Goal: Task Accomplishment & Management: Use online tool/utility

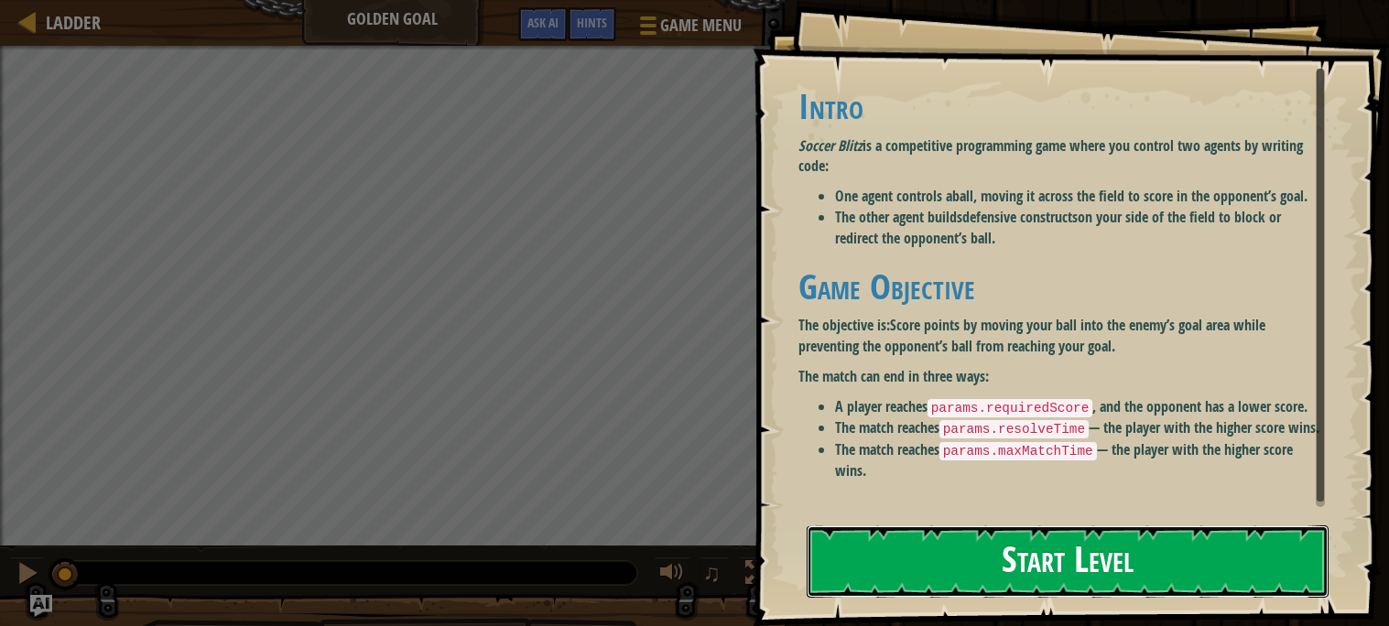
click at [886, 593] on button "Start Level" at bounding box center [1068, 562] width 522 height 72
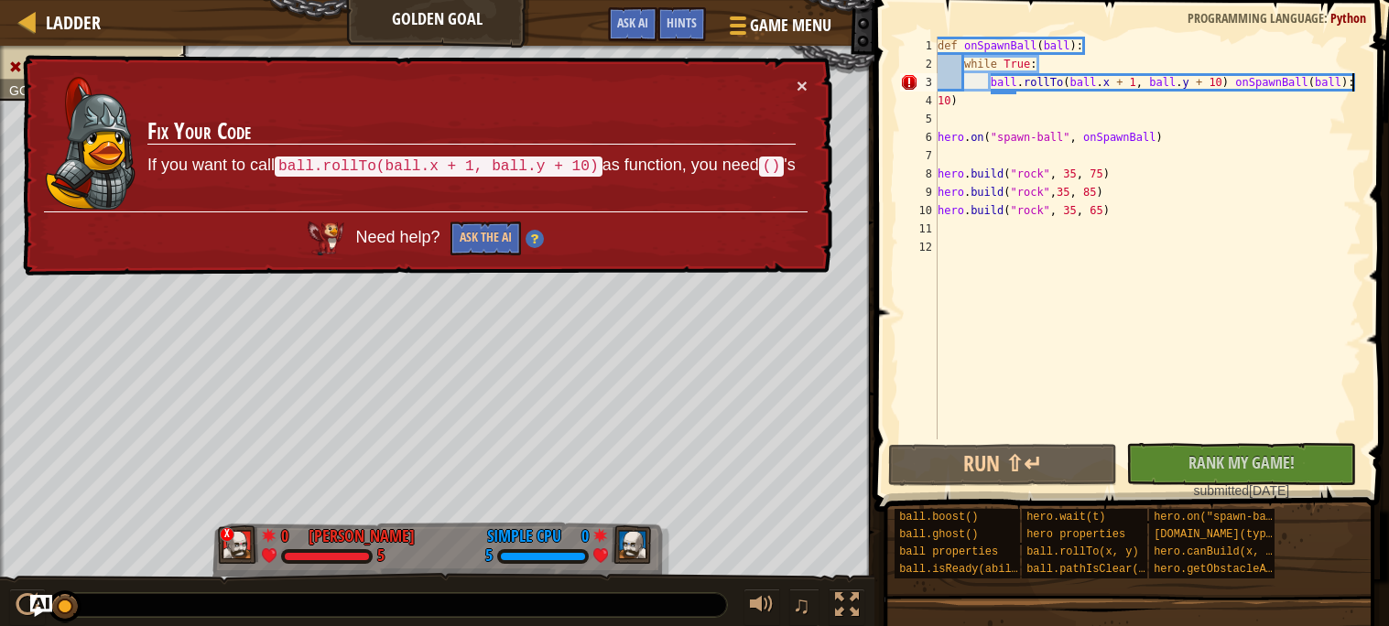
click at [1357, 84] on div "def onSpawnBall ( ball ) : while True : ball . rollTo ( ball . x + 1 , ball . y…" at bounding box center [1148, 257] width 428 height 440
type textarea "ball.rollTo(ball.x + 1, ball.y + 10) onSpawnBall(ball):"
click at [972, 111] on div "def onSpawnBall ( ball ) : while True : ball . rollTo ( ball . x + 1 , ball . y…" at bounding box center [1148, 257] width 428 height 440
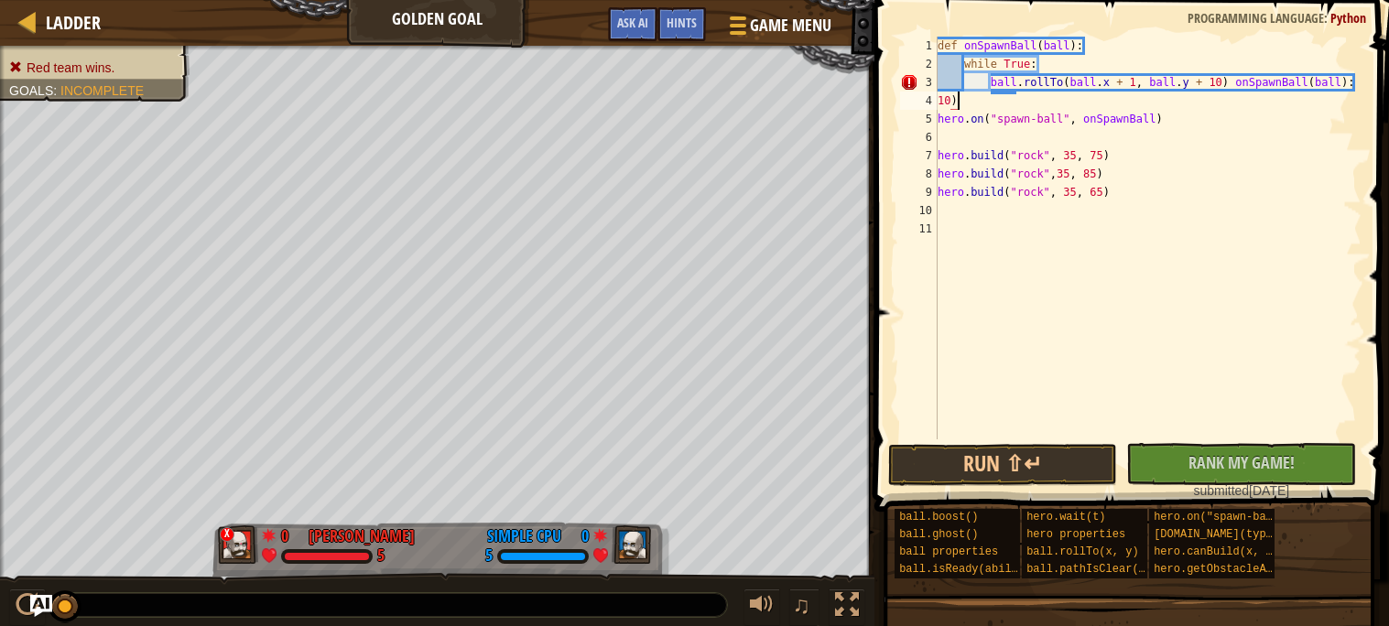
type textarea "1"
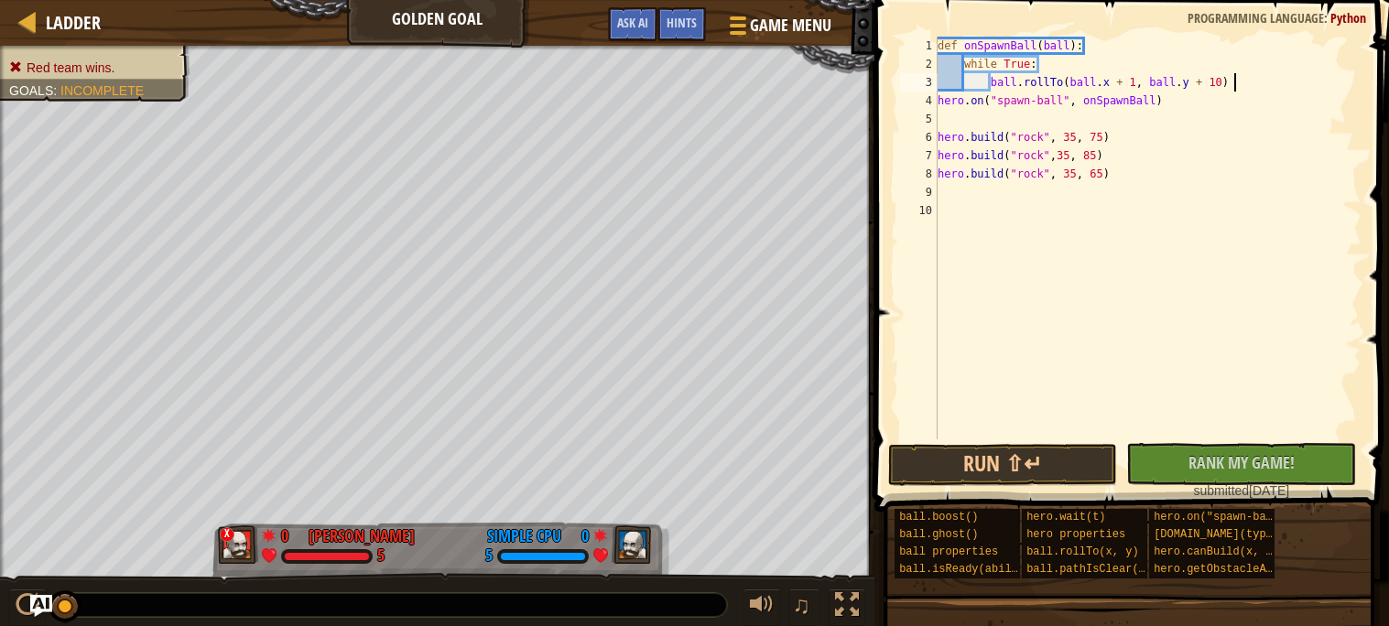
type textarea "ball.rollTo(ball.x + 1, ball.y + 10)"
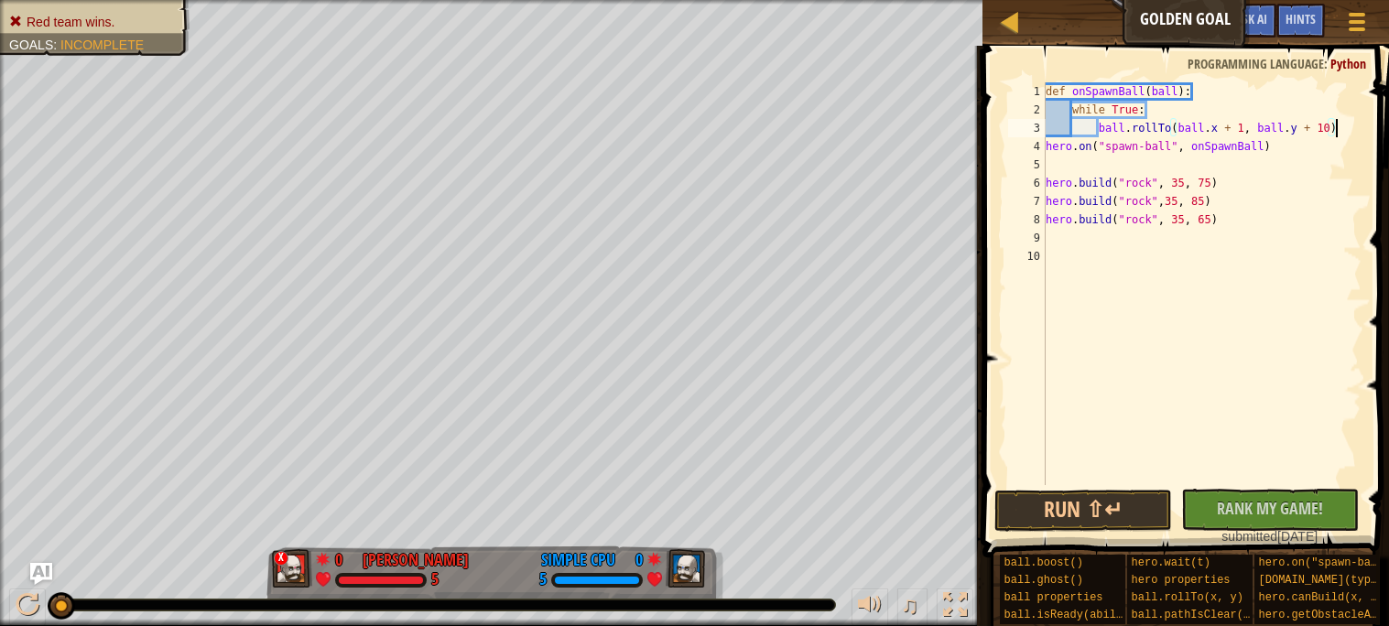
click at [1165, 161] on div "def onSpawnBall ( ball ) : while True : ball . rollTo ( ball . x + 1 , ball . y…" at bounding box center [1202, 302] width 320 height 440
click at [1060, 507] on button "Run ⇧↵" at bounding box center [1084, 511] width 178 height 42
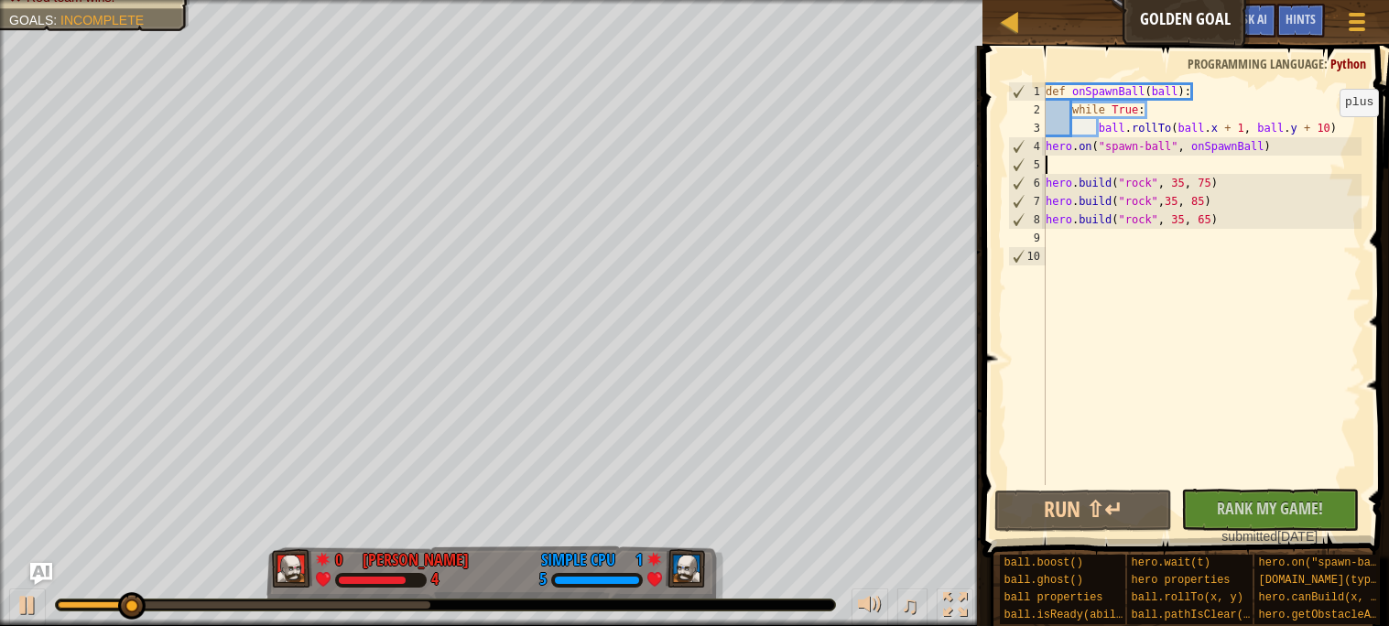
click at [1331, 135] on div "def onSpawnBall ( ball ) : while True : ball . rollTo ( ball . x + 1 , ball . y…" at bounding box center [1202, 302] width 320 height 440
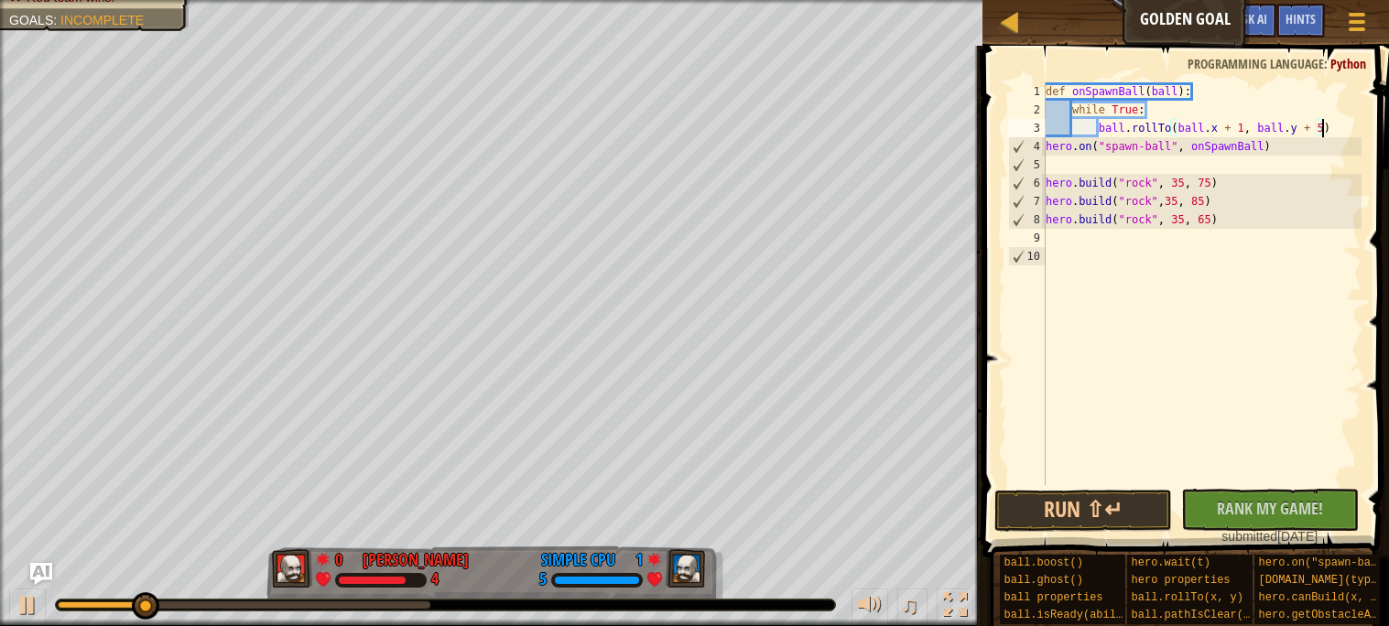
scroll to position [7, 21]
click at [1071, 518] on button "Run ⇧↵" at bounding box center [1084, 511] width 178 height 42
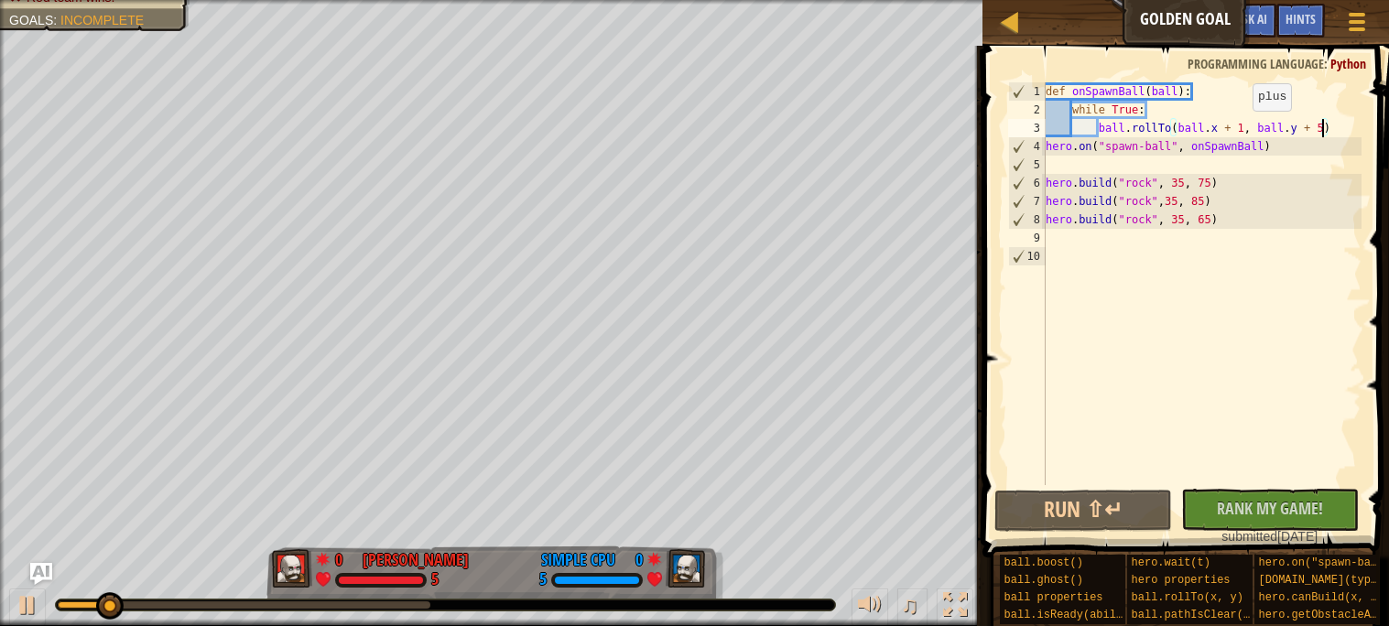
click at [1245, 129] on div "def onSpawnBall ( ball ) : while True : ball . rollTo ( ball . x + 1 , ball . y…" at bounding box center [1202, 302] width 320 height 440
click at [1041, 492] on button "Run ⇧↵" at bounding box center [1084, 511] width 178 height 42
click at [1321, 129] on div "def onSpawnBall ( ball ) : while True : ball . rollTo ( ball . x + 10 , ball . …" at bounding box center [1202, 302] width 320 height 440
click at [1319, 127] on div "def onSpawnBall ( ball ) : while True : ball . rollTo ( ball . x + 10 , ball . …" at bounding box center [1202, 302] width 320 height 440
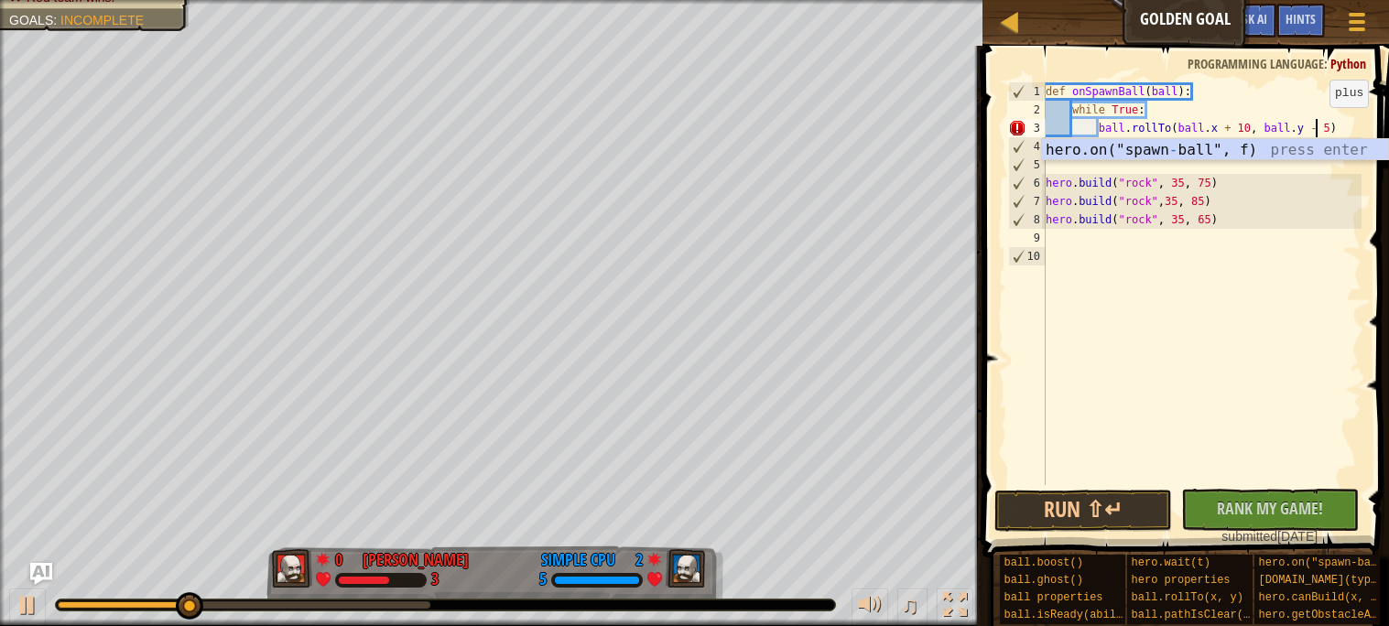
scroll to position [7, 21]
click at [1093, 501] on button "Run ⇧↵" at bounding box center [1084, 511] width 178 height 42
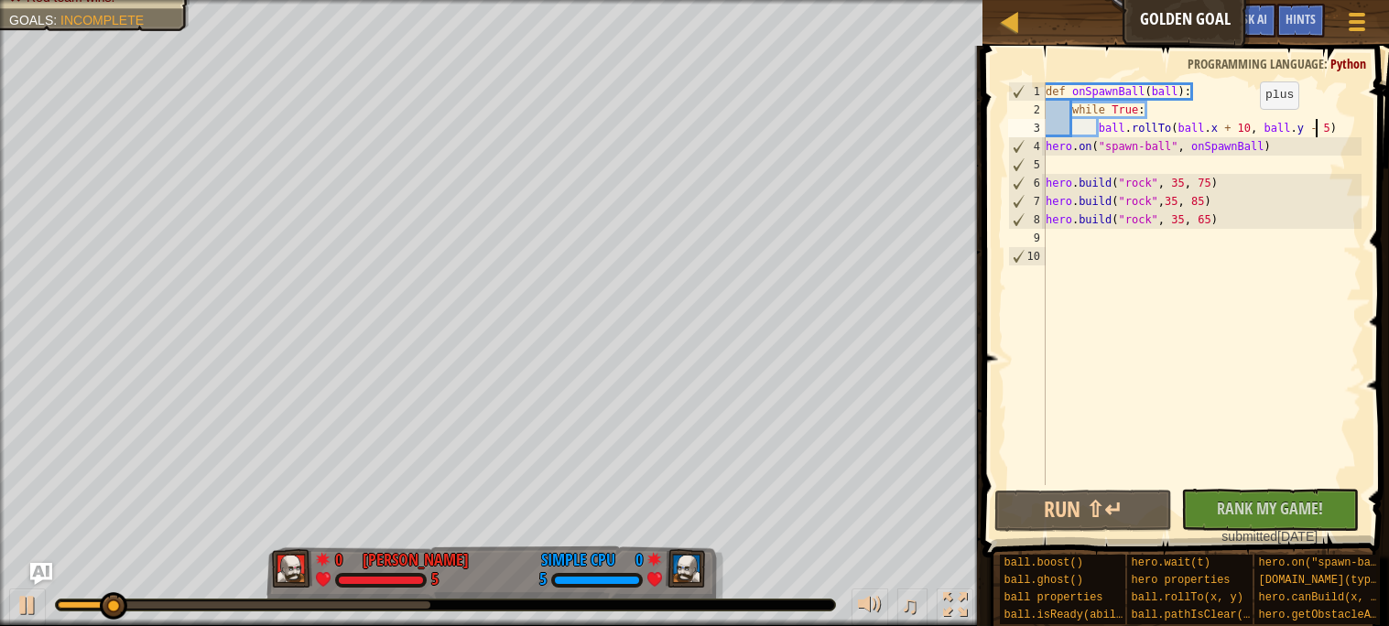
click at [1250, 127] on div "def onSpawnBall ( ball ) : while True : ball . rollTo ( ball . x + 10 , ball . …" at bounding box center [1202, 302] width 320 height 440
click at [1071, 501] on button "Run ⇧↵" at bounding box center [1084, 511] width 178 height 42
click at [1340, 126] on div "def onSpawnBall ( ball ) : while True : ball . rollTo ( ball . x + 100 , ball .…" at bounding box center [1202, 302] width 320 height 440
click at [1338, 129] on div "def onSpawnBall ( ball ) : while True : ball . rollTo ( ball . x + 100 , ball .…" at bounding box center [1202, 302] width 320 height 440
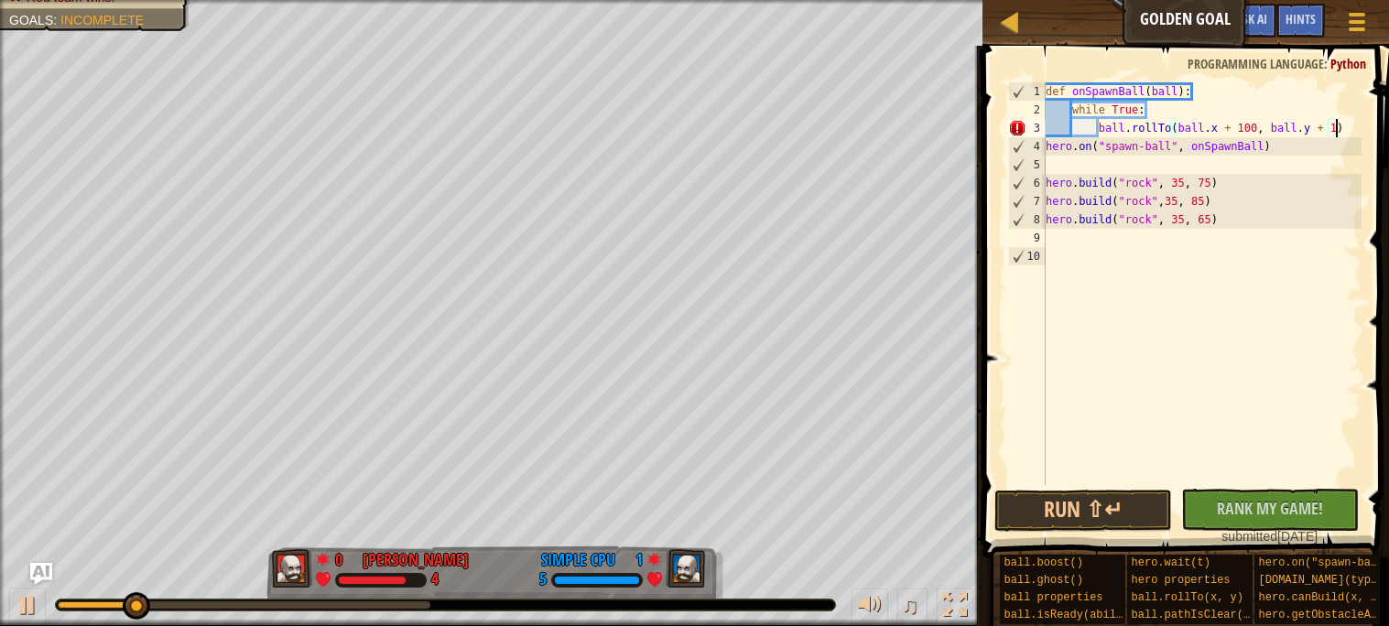
scroll to position [7, 23]
click at [1088, 501] on button "Run ⇧↵" at bounding box center [1084, 511] width 178 height 42
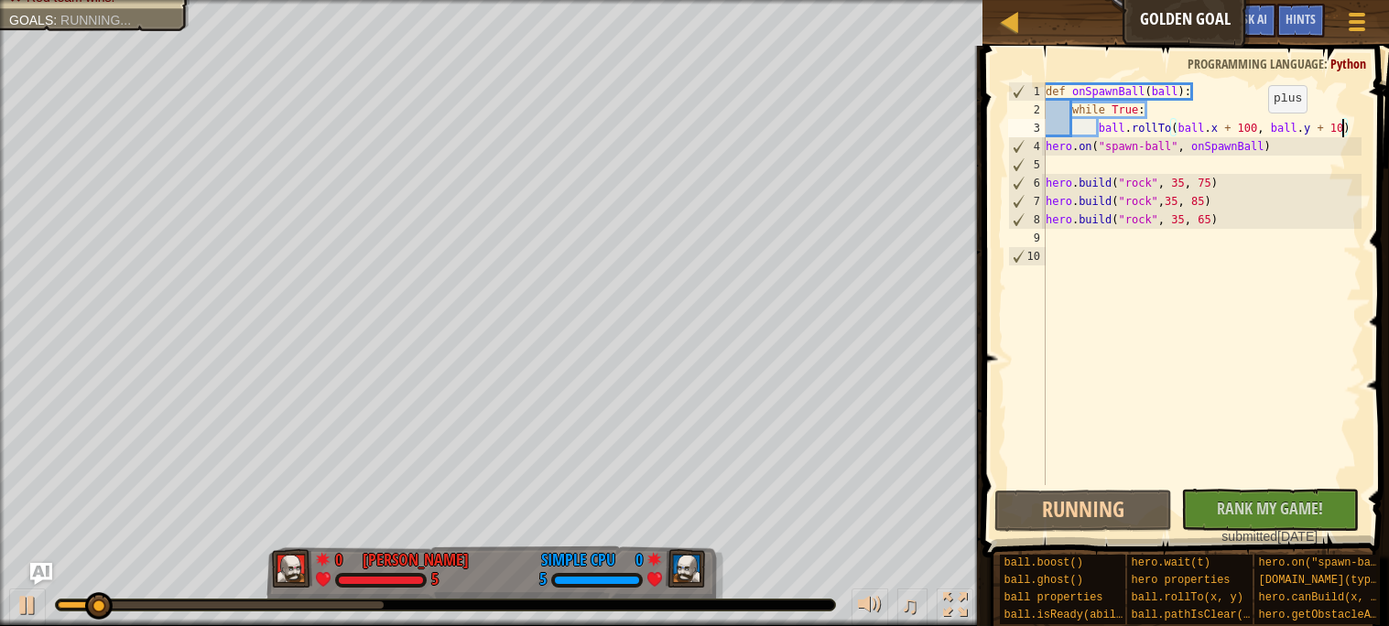
click at [1259, 130] on div "def onSpawnBall ( ball ) : while True : ball . rollTo ( ball . x + 100 , ball .…" at bounding box center [1202, 302] width 320 height 440
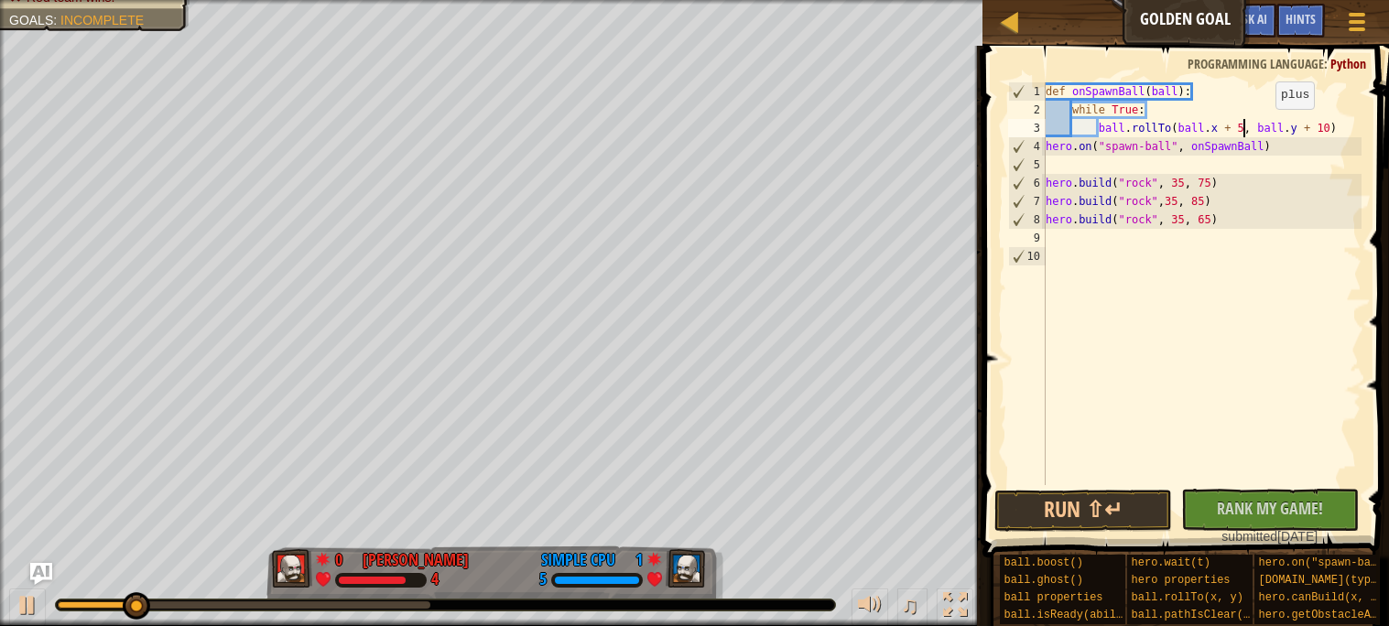
scroll to position [7, 16]
click at [1112, 519] on button "Run ⇧↵" at bounding box center [1084, 511] width 178 height 42
click at [1137, 179] on div "def onSpawnBall ( ball ) : while True : ball . rollTo ( ball . x + 25 , ball . …" at bounding box center [1202, 302] width 320 height 440
type textarea "[DOMAIN_NAME]("rock", 35, 75)"
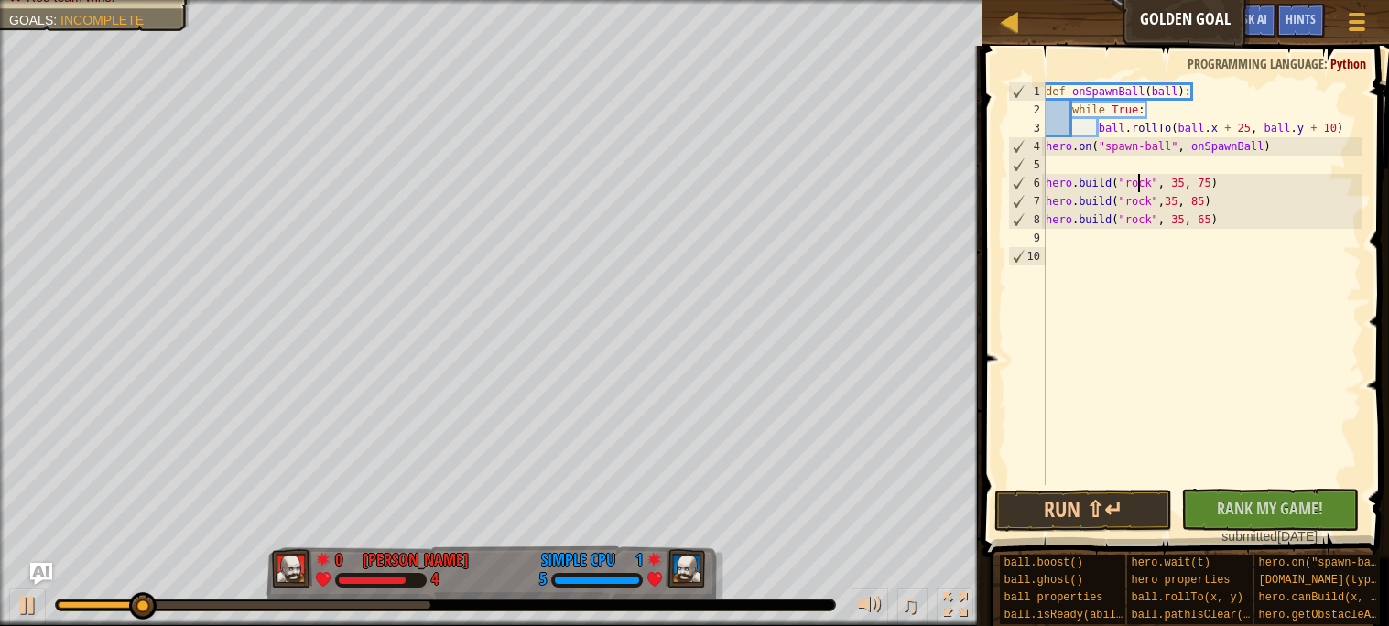
click at [1167, 169] on div "def onSpawnBall ( ball ) : while True : ball . rollTo ( ball . x + 25 , ball . …" at bounding box center [1202, 302] width 320 height 440
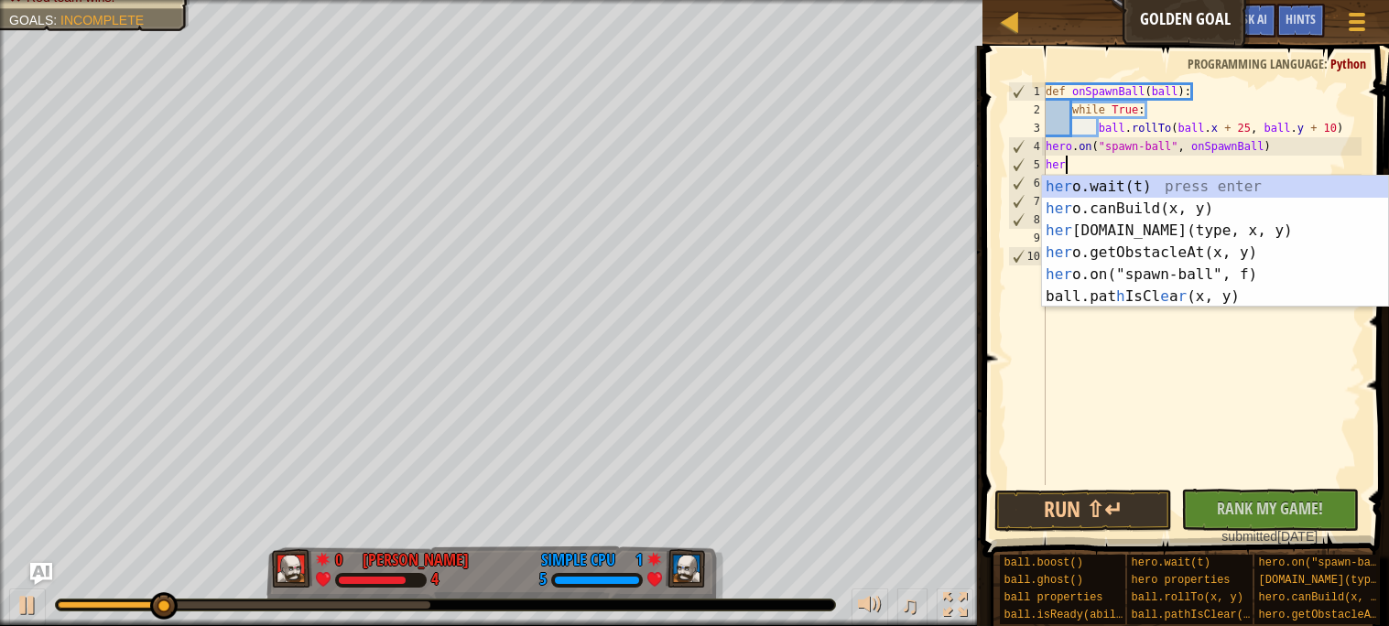
scroll to position [7, 1]
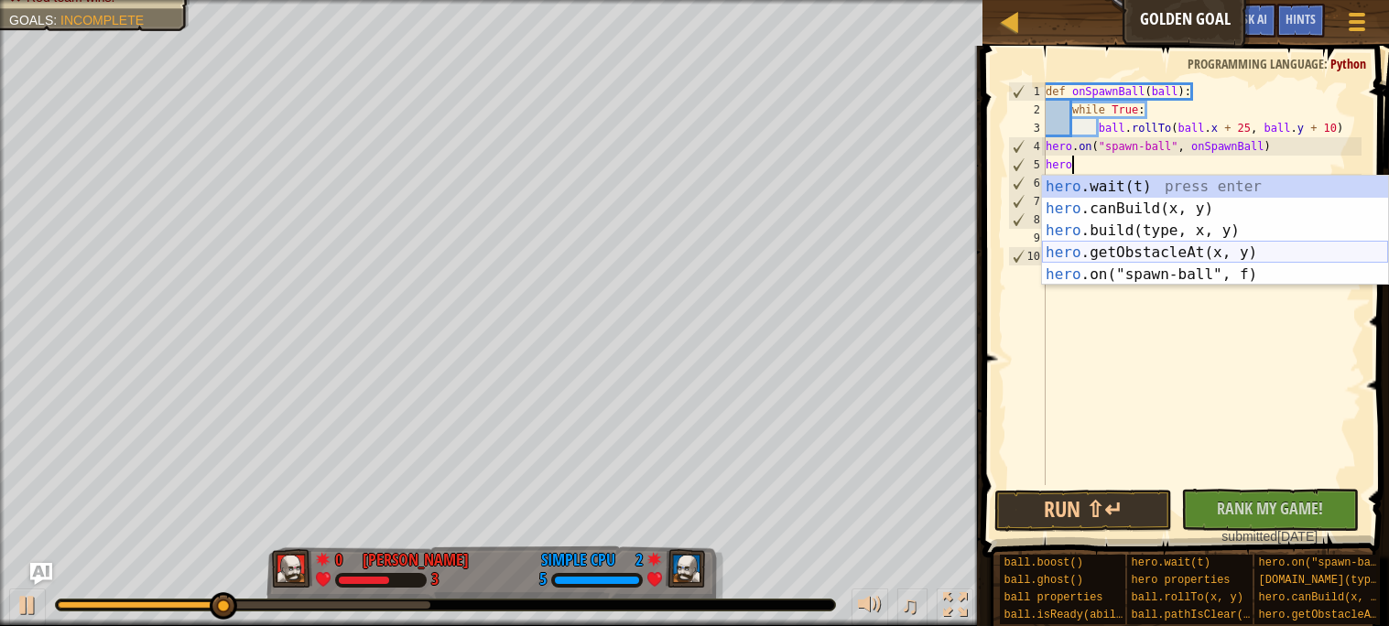
click at [1084, 258] on div "hero .wait(t) press enter hero .canBuild(x, y) press enter hero .build(type, x,…" at bounding box center [1215, 253] width 346 height 154
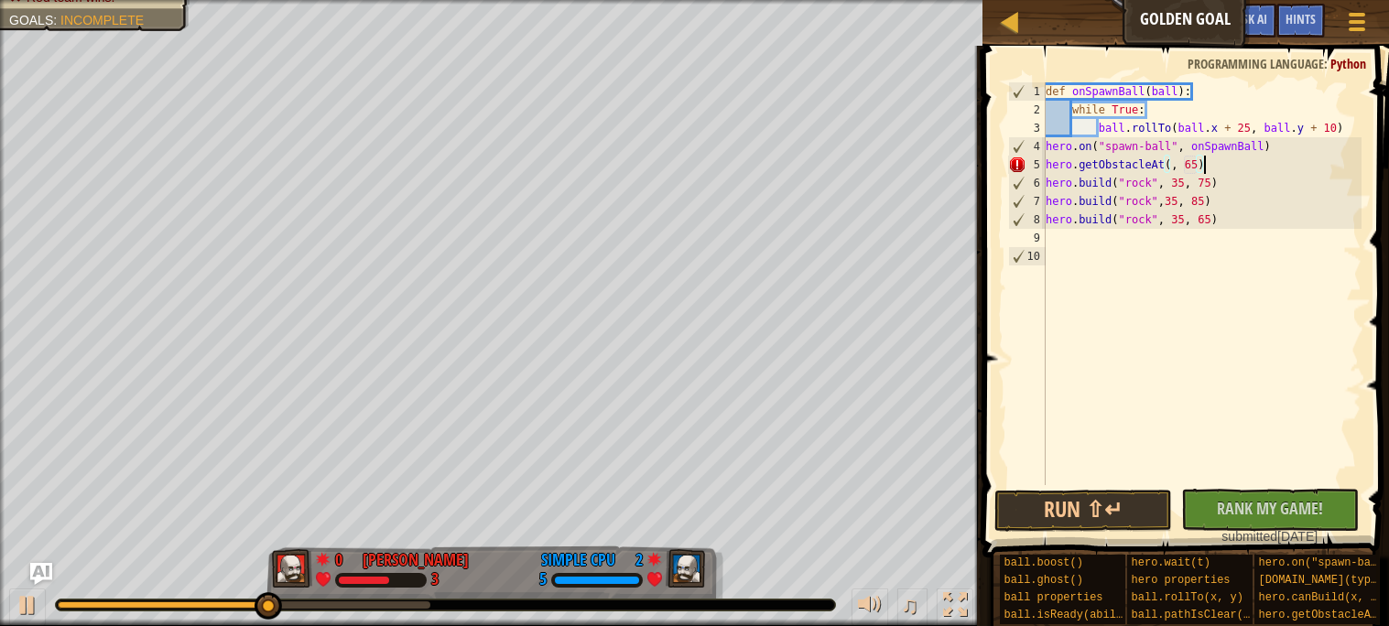
click at [1212, 162] on div "def onSpawnBall ( ball ) : while True : ball . rollTo ( ball . x + 25 , ball . …" at bounding box center [1202, 302] width 320 height 440
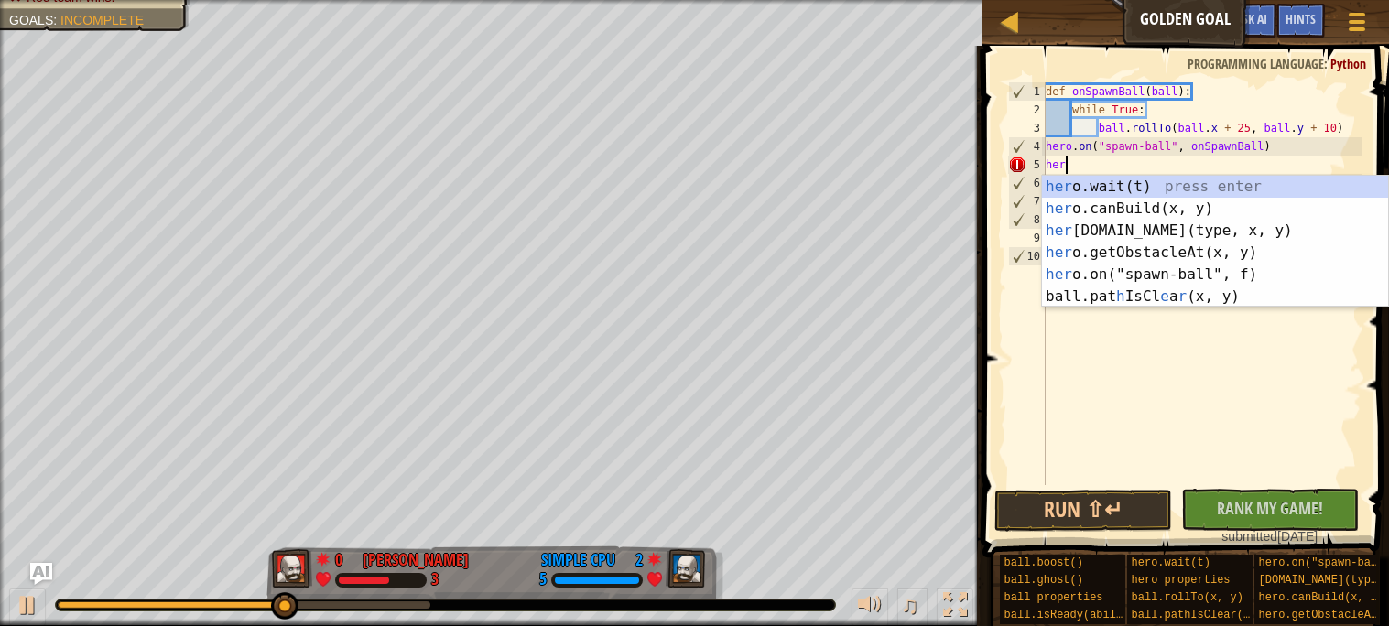
type textarea "h"
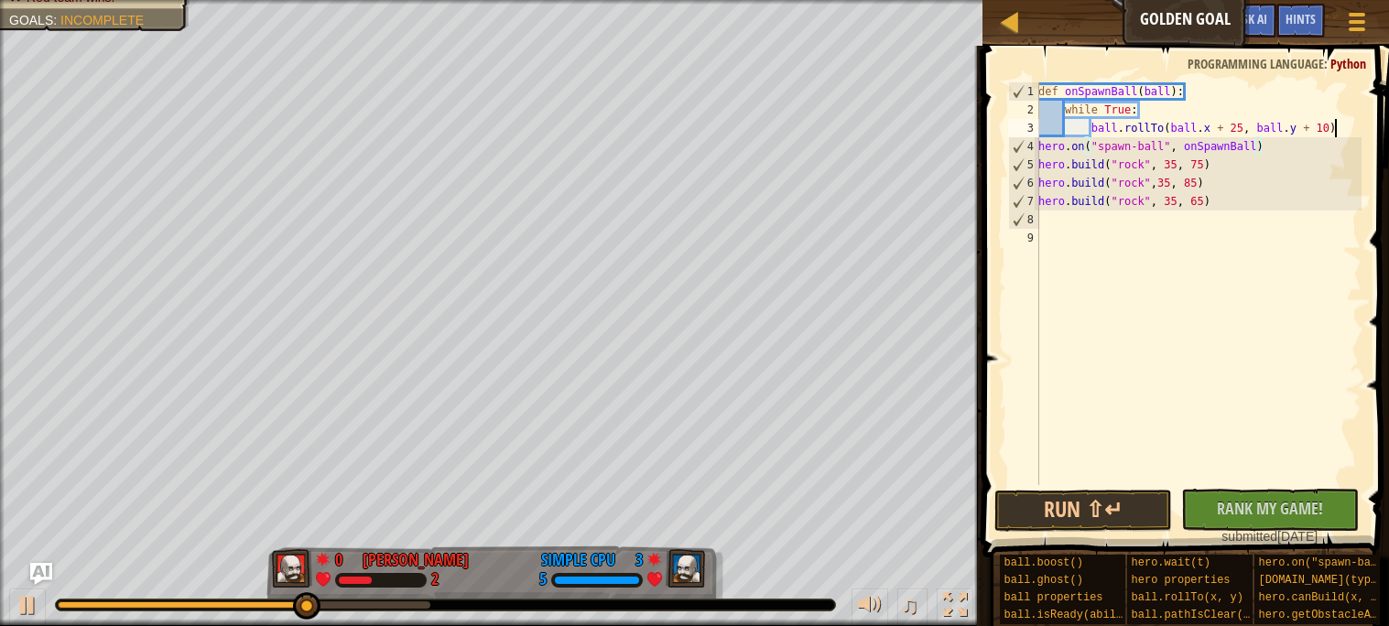
click at [1340, 132] on div "def onSpawnBall ( ball ) : while True : ball . rollTo ( ball . x + 25 , ball . …" at bounding box center [1198, 302] width 327 height 440
click at [1169, 128] on div "def onSpawnBall ( ball ) : while True : ball . rollTo ( ball . x + 25 , ball . …" at bounding box center [1199, 302] width 326 height 440
click at [1163, 126] on div "def onSpawnBall ( ball ) : while True : ball . rollTo ( ball . x + 25 , ball . …" at bounding box center [1199, 302] width 326 height 440
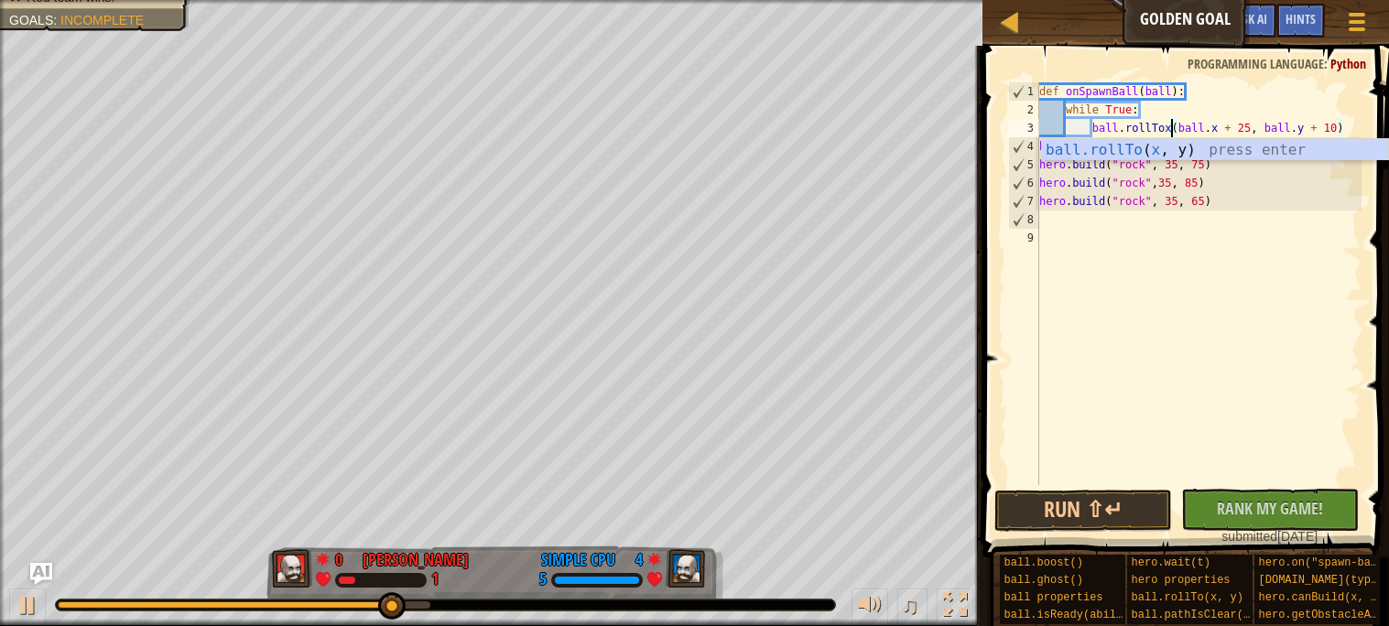
scroll to position [7, 10]
click at [1049, 143] on div "ball.rollTo ( x , y) press enter" at bounding box center [1215, 172] width 346 height 66
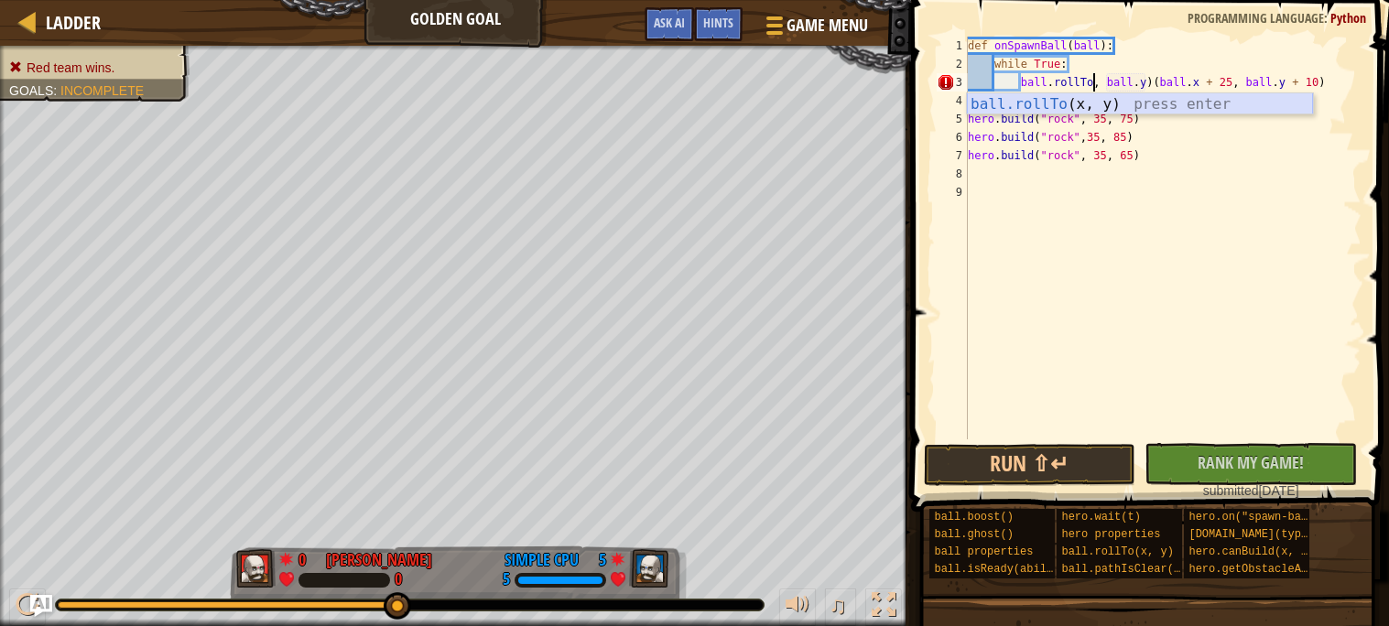
click at [1137, 106] on div "ball.rollTo (x, y) press enter" at bounding box center [1140, 126] width 346 height 66
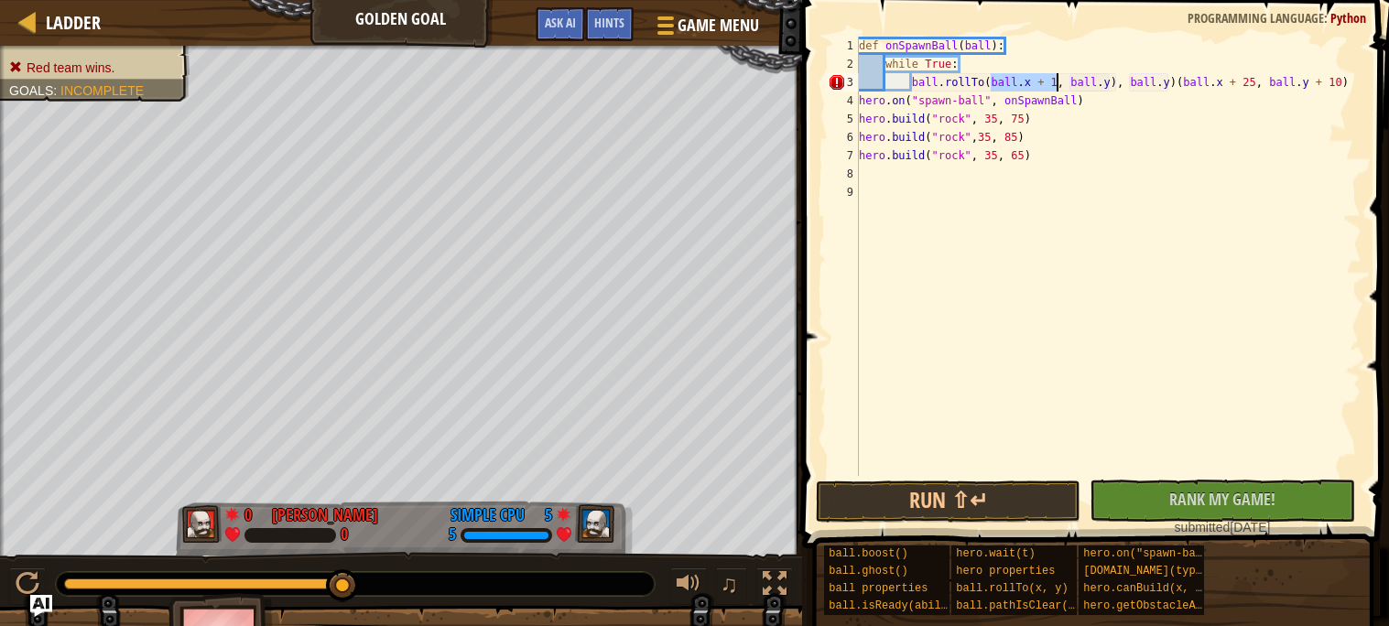
click at [1132, 84] on div "def onSpawnBall ( ball ) : while True : ball . rollTo ( ball . x + 1 , ball . y…" at bounding box center [1108, 275] width 506 height 476
click at [1176, 84] on div "def onSpawnBall ( ball ) : while True : ball . rollTo ( ball . x + 1 , ball . y…" at bounding box center [1108, 275] width 506 height 476
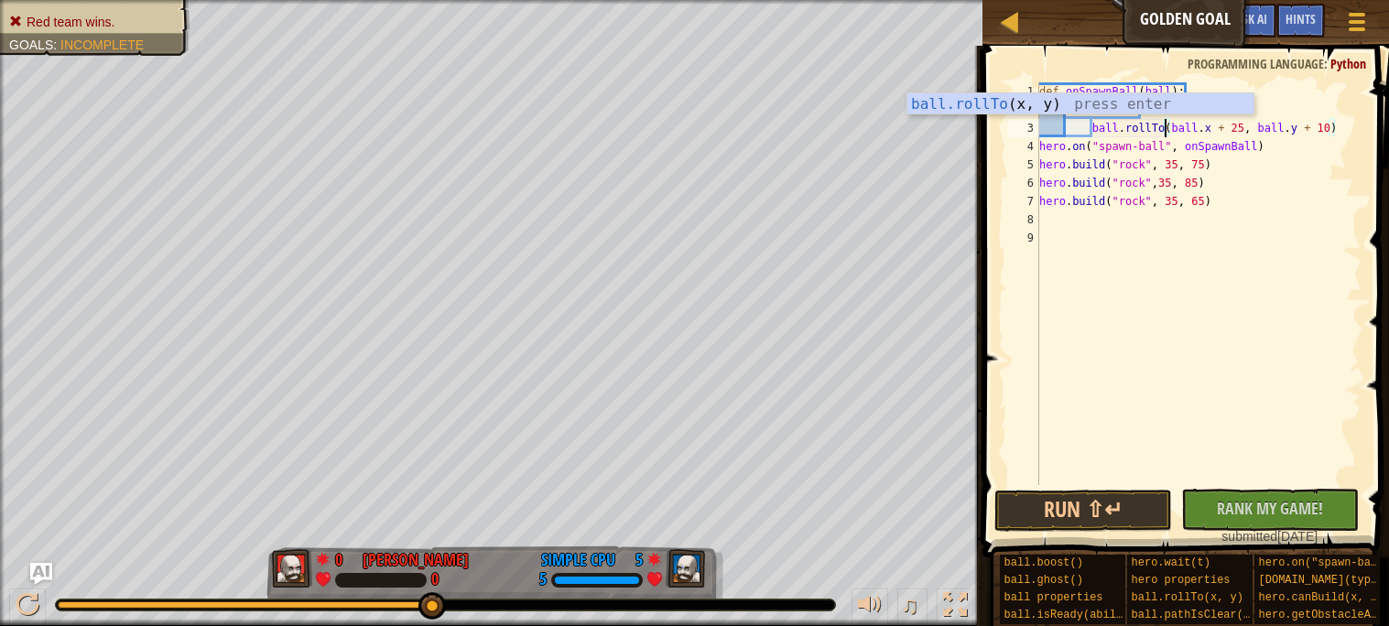
click at [1164, 136] on div "def onSpawnBall ( ball ) : while True : ball . rollTo ( ball . x + 25 , ball . …" at bounding box center [1199, 302] width 326 height 440
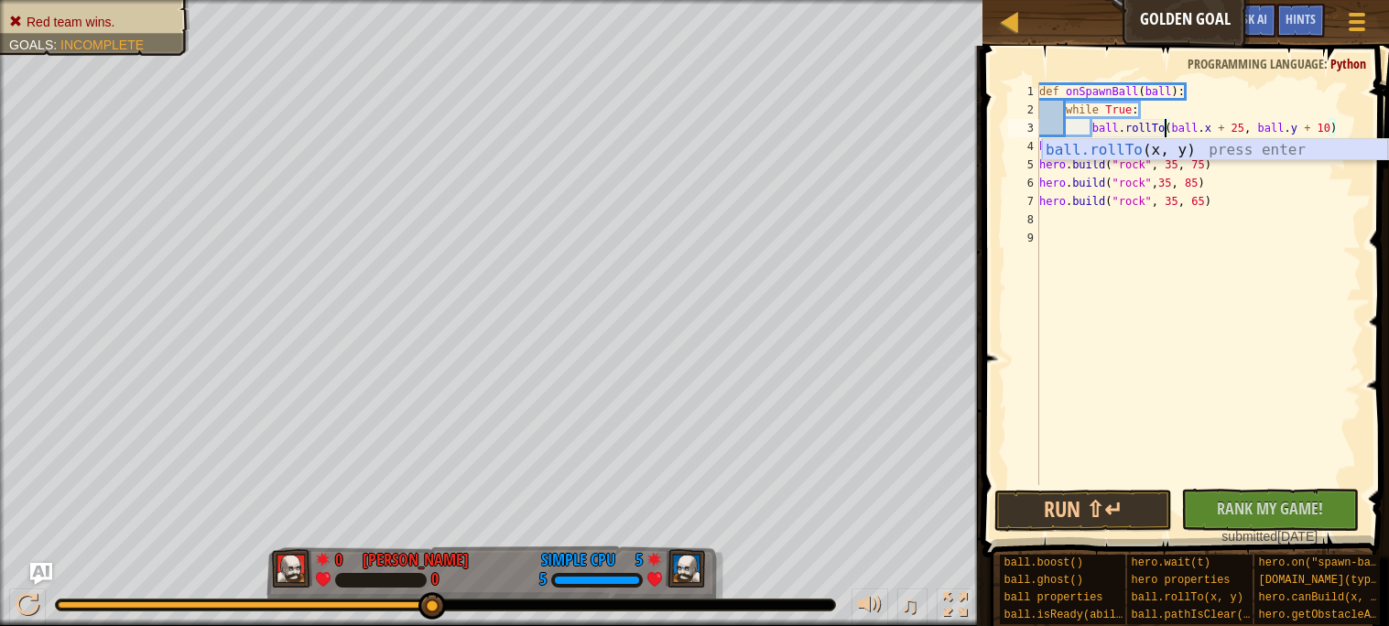
click at [1182, 143] on div "ball.rollTo (x, y) press enter" at bounding box center [1215, 172] width 346 height 66
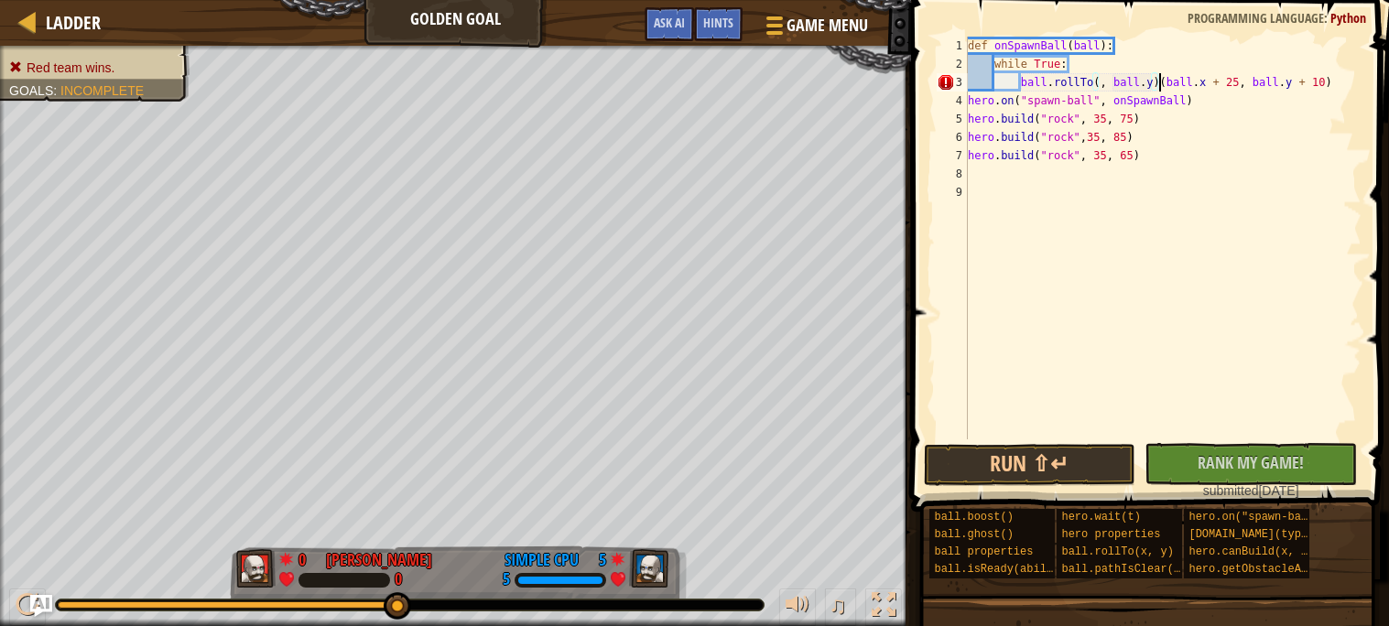
click at [1157, 82] on div "def onSpawnBall ( ball ) : while True : ball . rollTo ( , ball . y ) ( ball . x…" at bounding box center [1162, 257] width 397 height 440
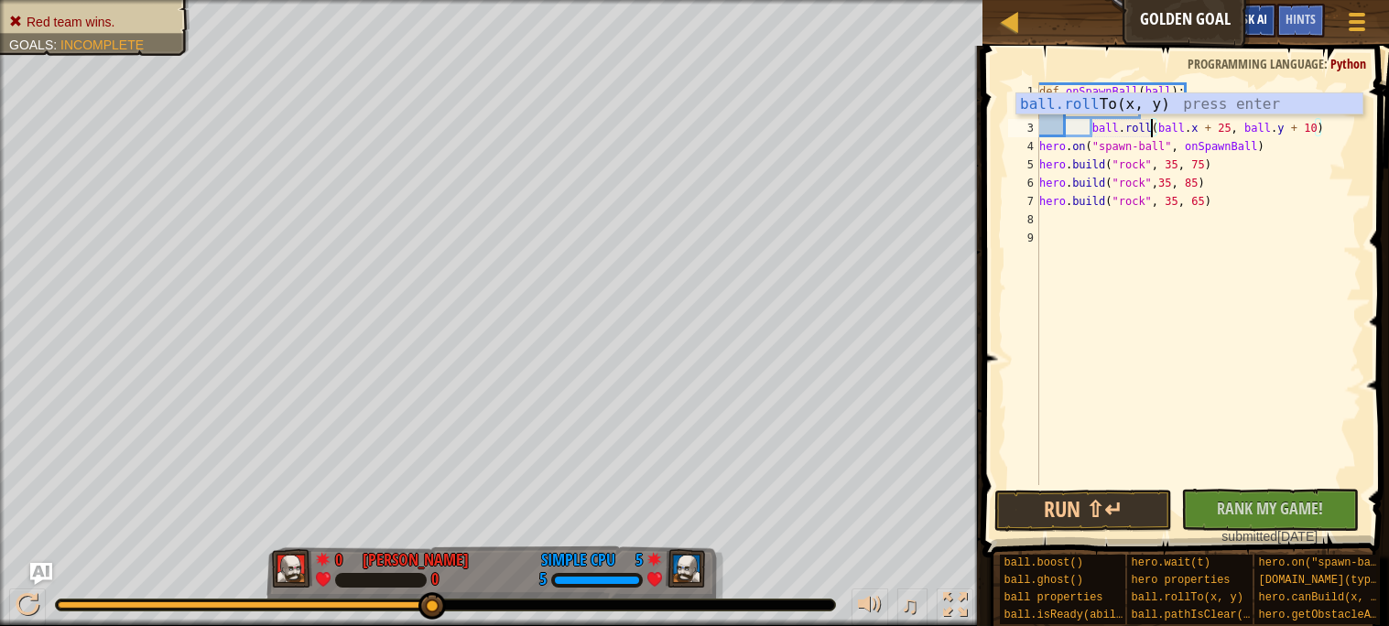
scroll to position [7, 11]
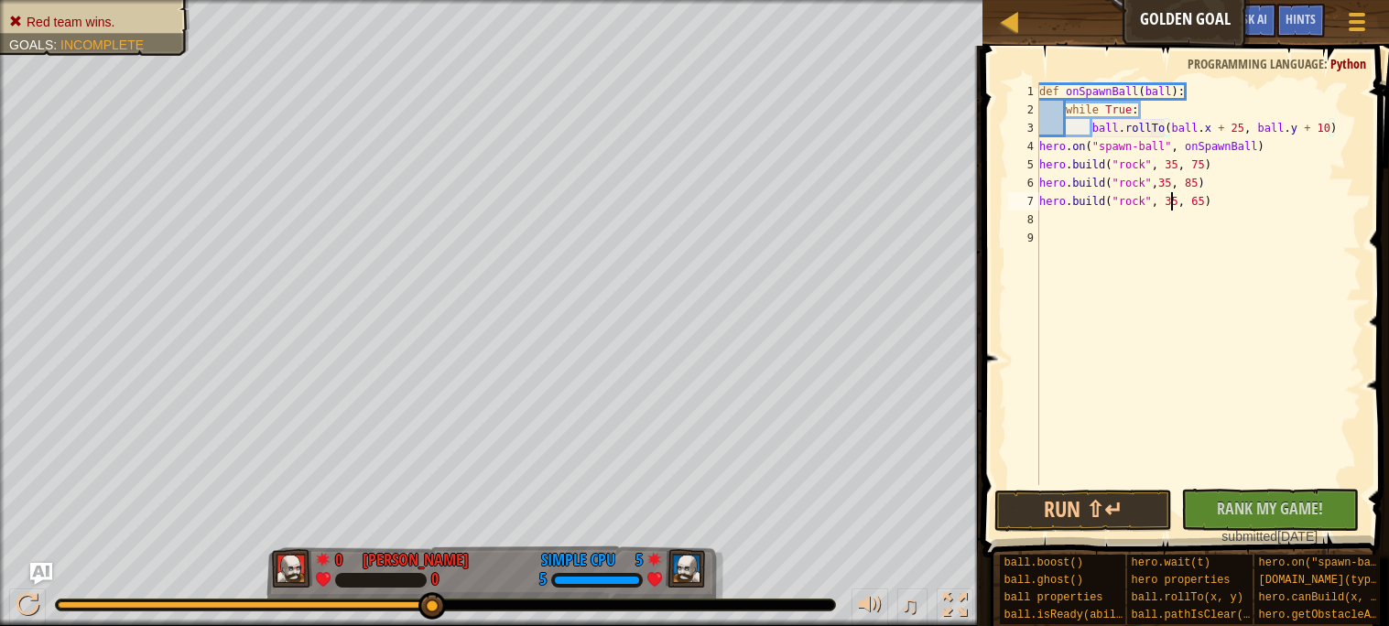
click at [1169, 204] on div "def onSpawnBall ( ball ) : while True : ball . rollTo ( ball . x + 25 , ball . …" at bounding box center [1199, 302] width 326 height 440
type textarea "[DOMAIN_NAME]("rock", 35, 65)"
click at [1131, 225] on div "def onSpawnBall ( ball ) : while True : ball . rollTo ( ball . x + 25 , ball . …" at bounding box center [1199, 302] width 326 height 440
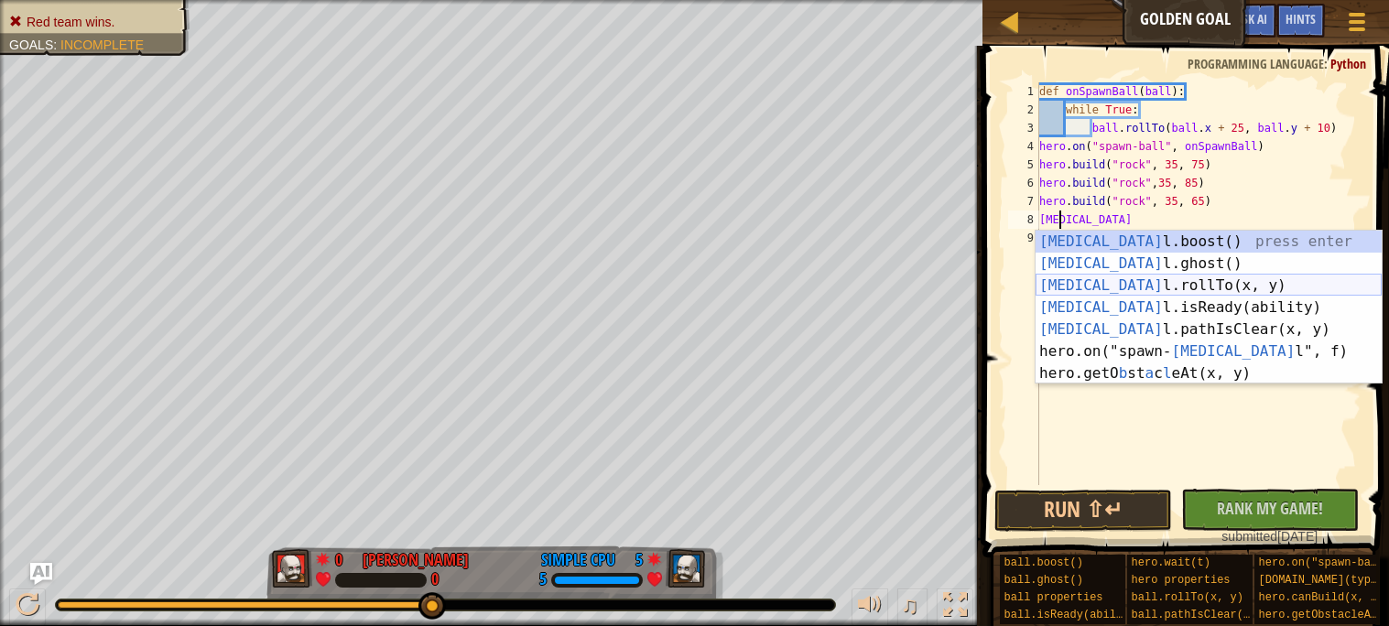
click at [1125, 284] on div "[MEDICAL_DATA] l.boost() press enter [MEDICAL_DATA] l.ghost() press enter [MEDI…" at bounding box center [1209, 330] width 346 height 198
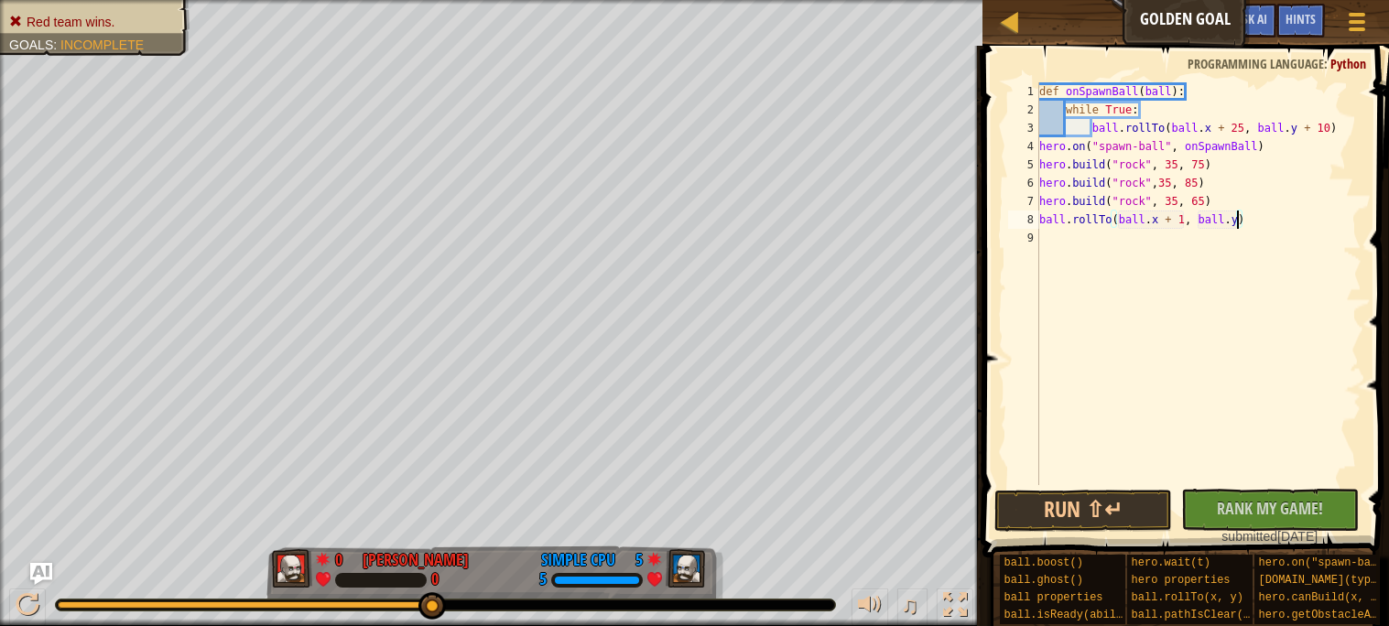
click at [1238, 223] on div "def onSpawnBall ( ball ) : while True : ball . rollTo ( ball . x + 25 , ball . …" at bounding box center [1199, 302] width 326 height 440
click at [1118, 504] on button "Run ⇧↵" at bounding box center [1084, 511] width 178 height 42
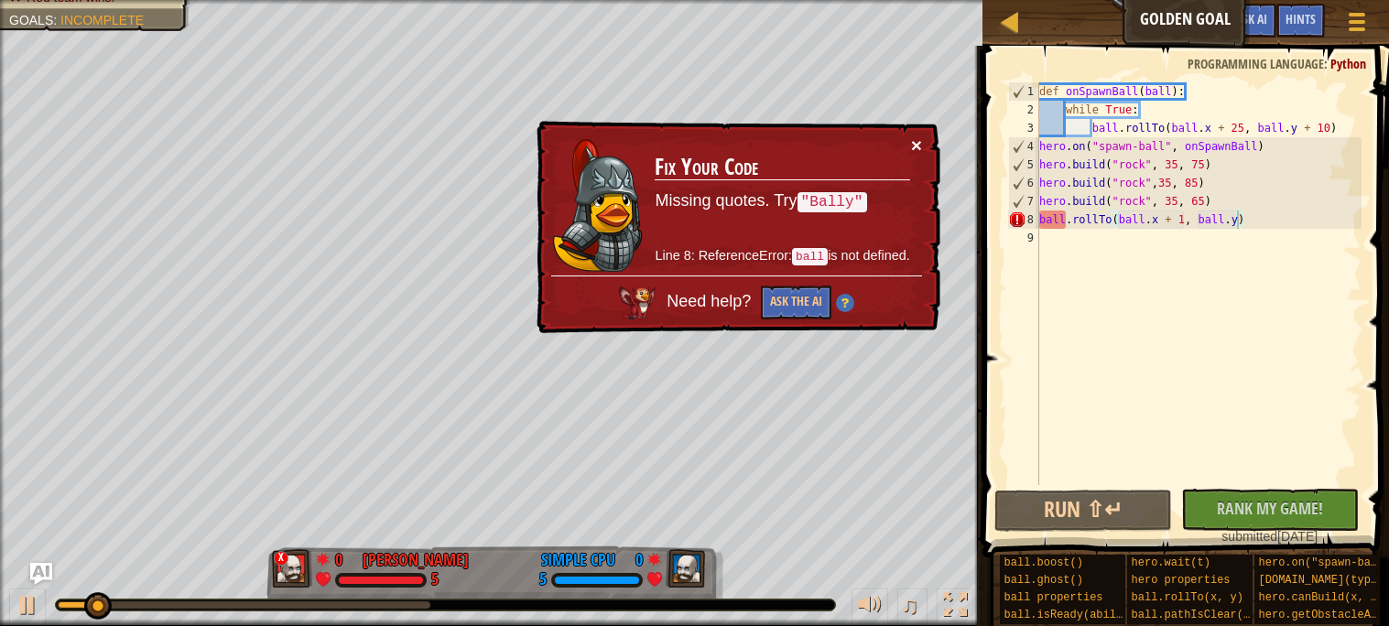
click at [915, 148] on button "×" at bounding box center [916, 145] width 11 height 19
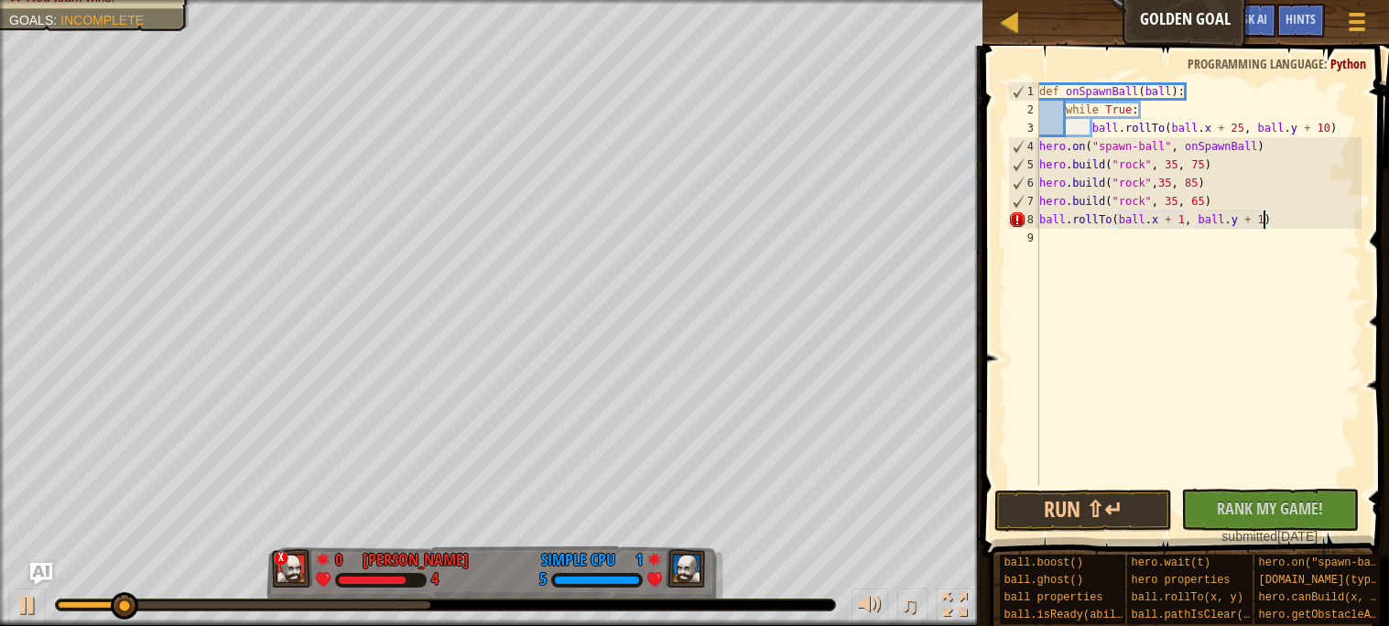
scroll to position [7, 16]
click at [1161, 519] on button "Run ⇧↵" at bounding box center [1084, 511] width 178 height 42
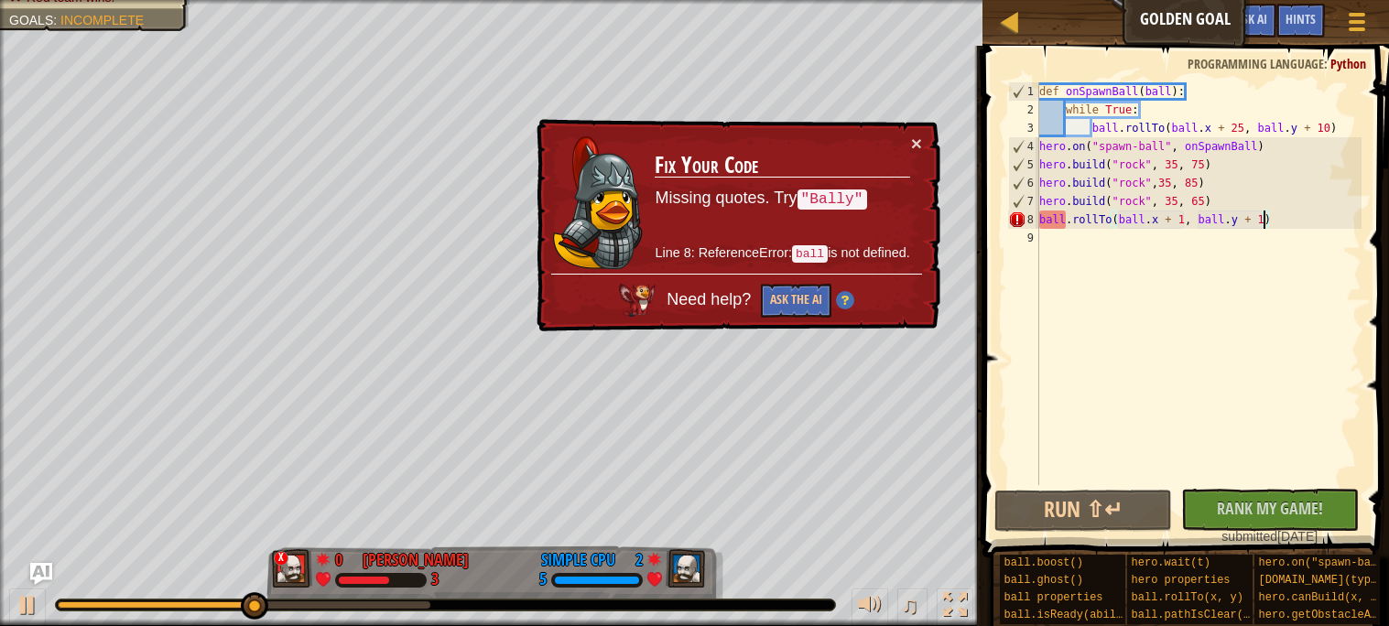
click at [1065, 221] on div "def onSpawnBall ( ball ) : while True : ball . rollTo ( ball . x + 25 , ball . …" at bounding box center [1199, 302] width 326 height 440
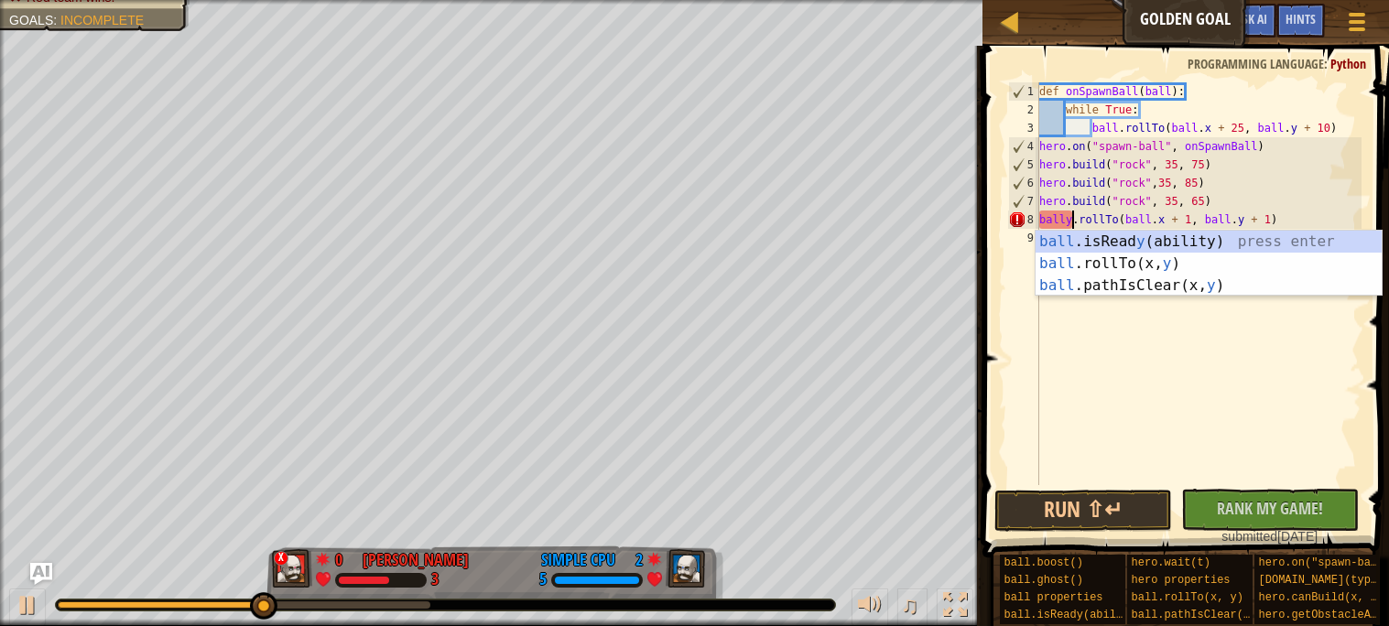
scroll to position [7, 3]
click at [1117, 289] on div "ball .isRead y (ability) press enter ball .rollTo(x, y ) press enter ball .path…" at bounding box center [1209, 286] width 346 height 110
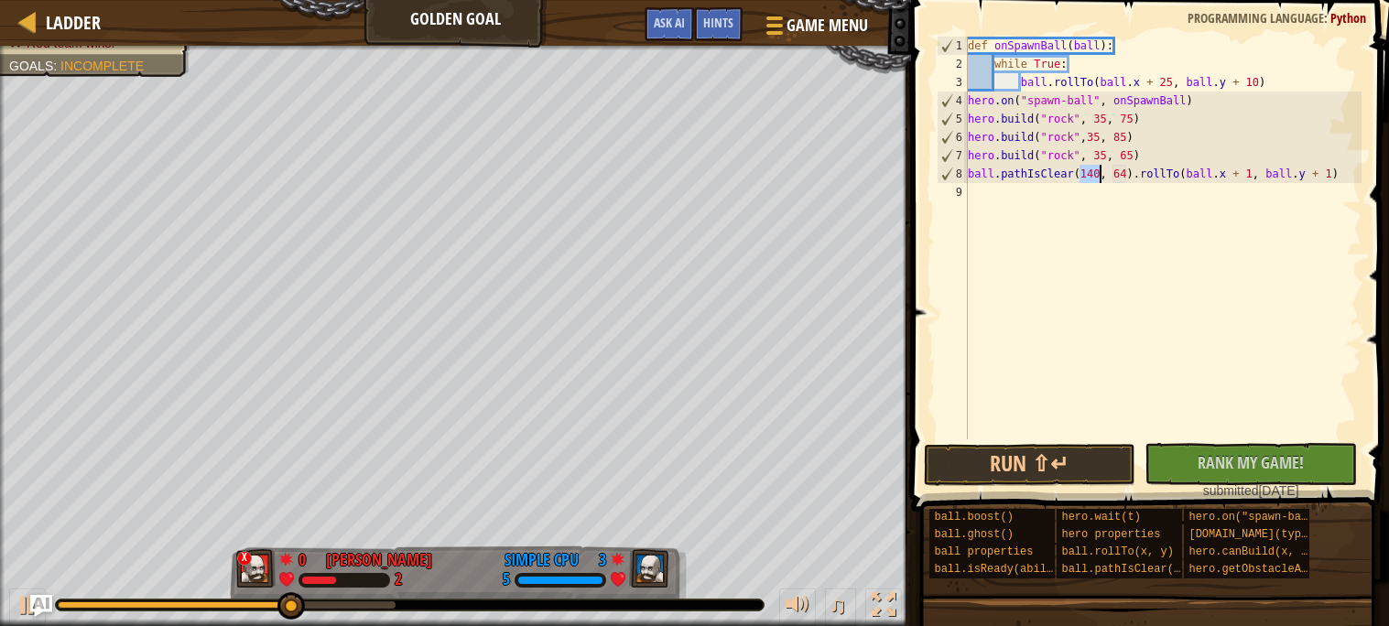
click at [1338, 175] on div "def onSpawnBall ( ball ) : while True : ball . rollTo ( ball . x + 25 , ball . …" at bounding box center [1162, 257] width 397 height 440
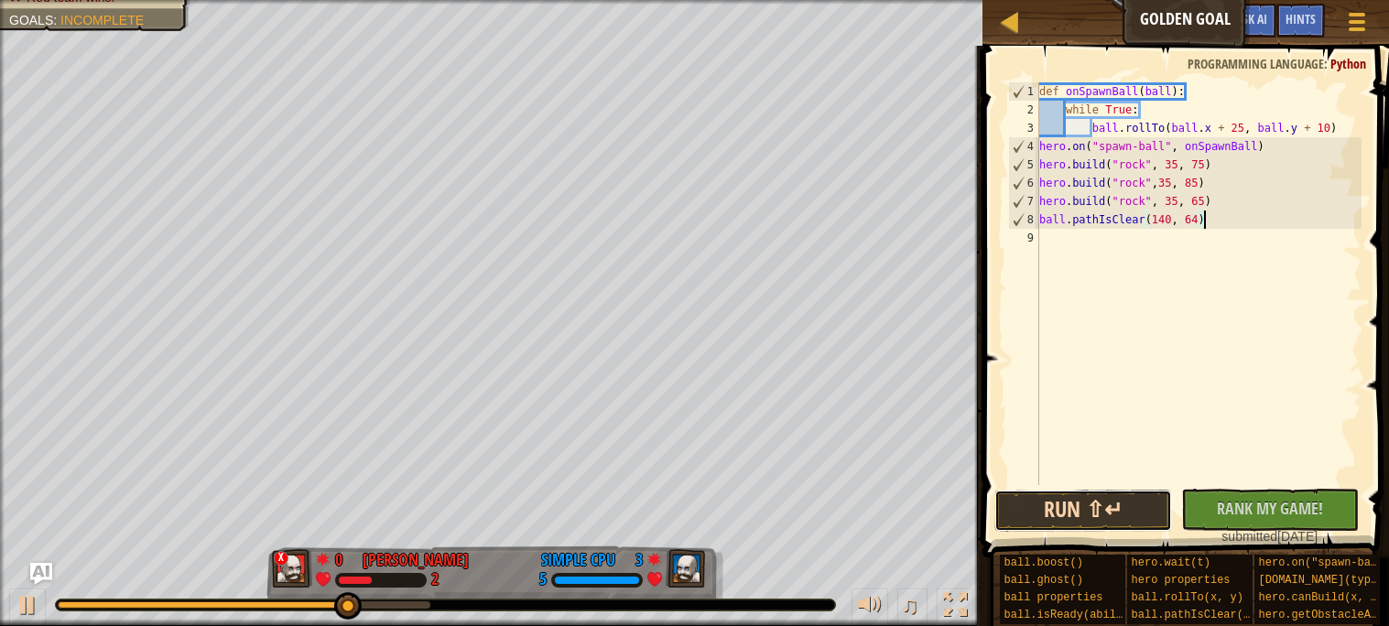
click at [1150, 506] on button "Run ⇧↵" at bounding box center [1084, 511] width 178 height 42
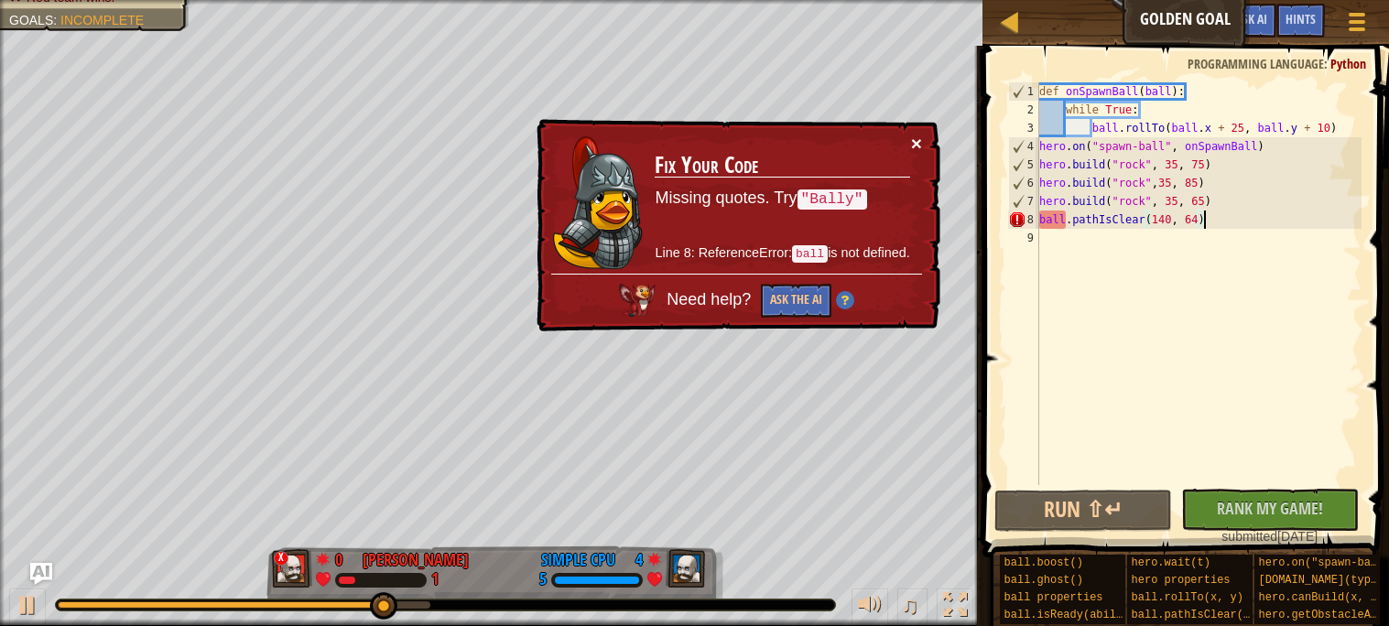
click at [919, 137] on button "×" at bounding box center [916, 143] width 11 height 19
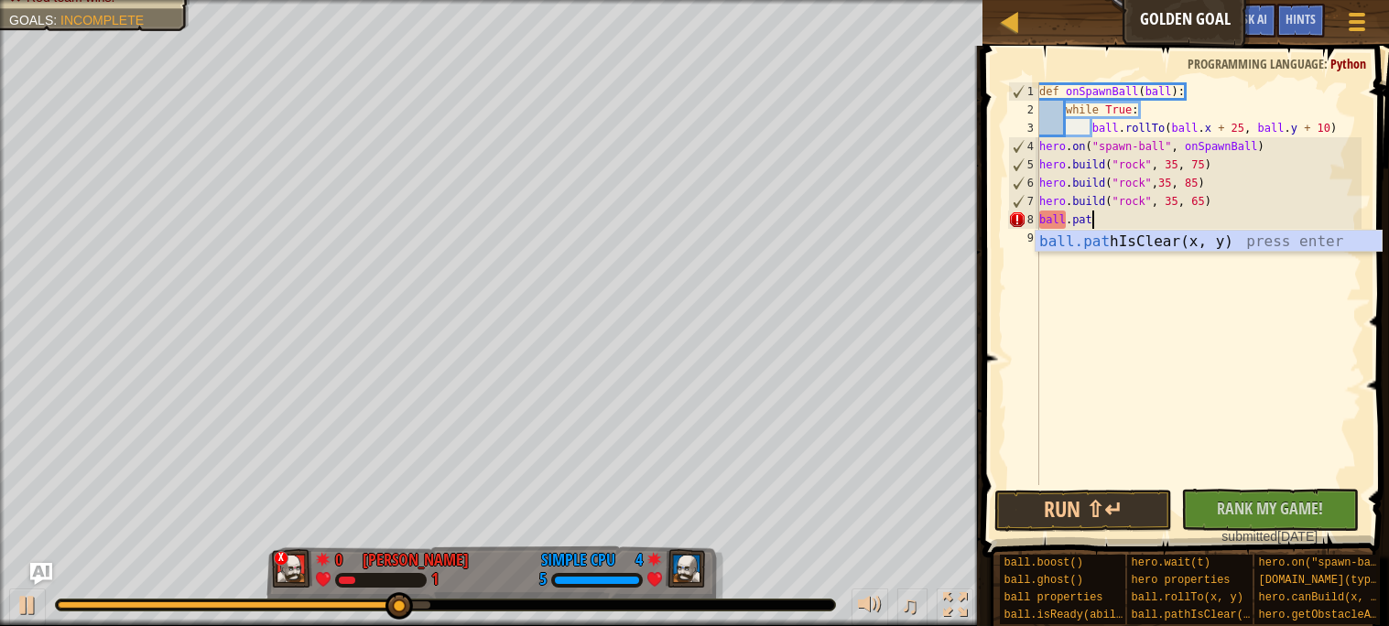
type textarea "b"
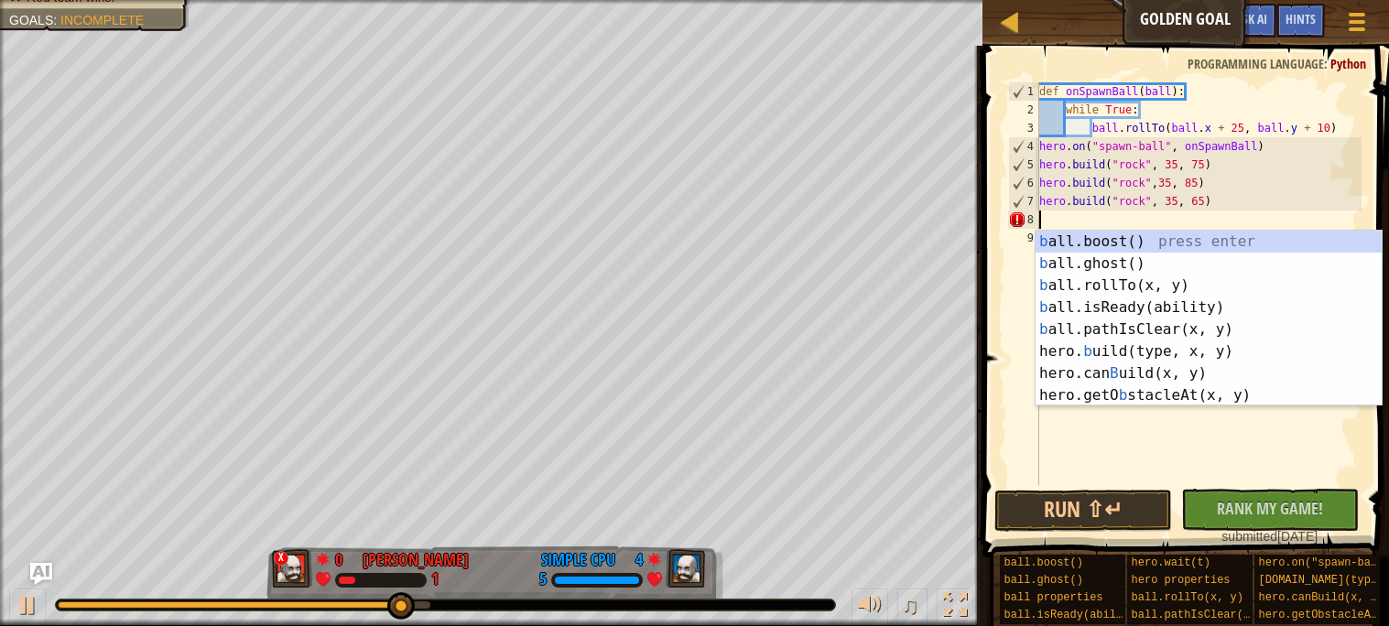
scroll to position [7, 0]
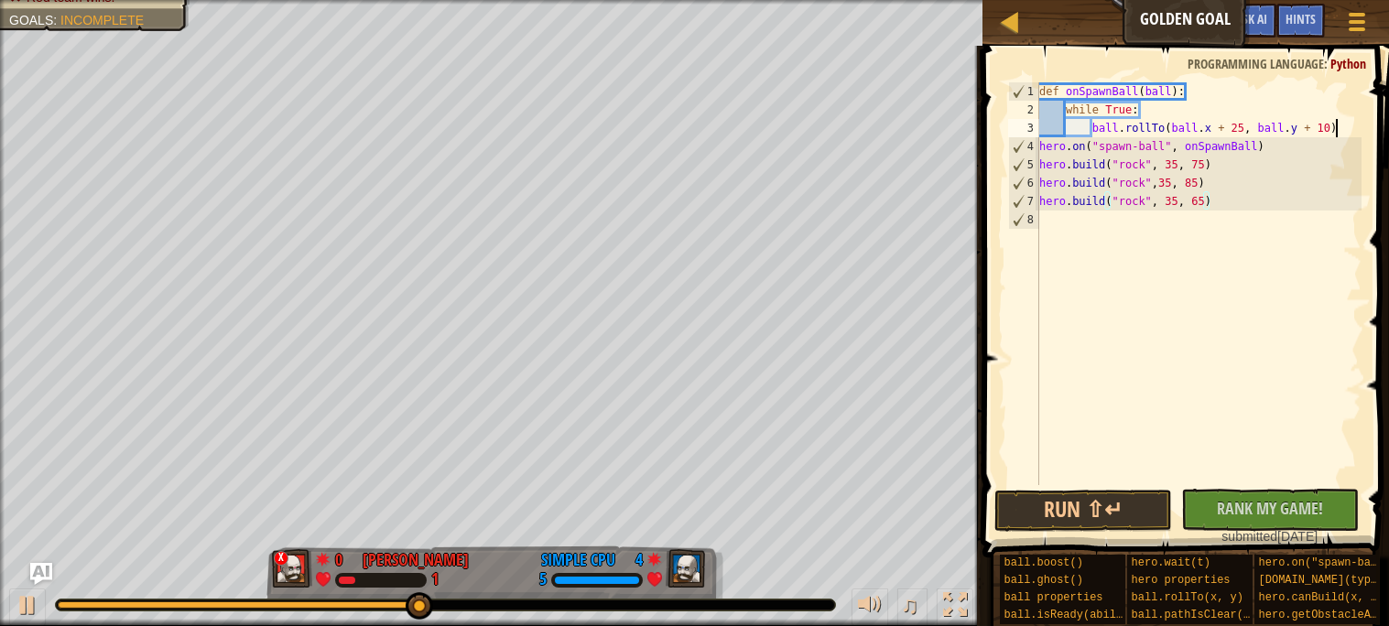
click at [1337, 129] on div "def onSpawnBall ( ball ) : while True : ball . rollTo ( ball . x + 25 , ball . …" at bounding box center [1199, 302] width 326 height 440
type textarea "ball.rollTo(ball.x + 25, ball.y + 10)"
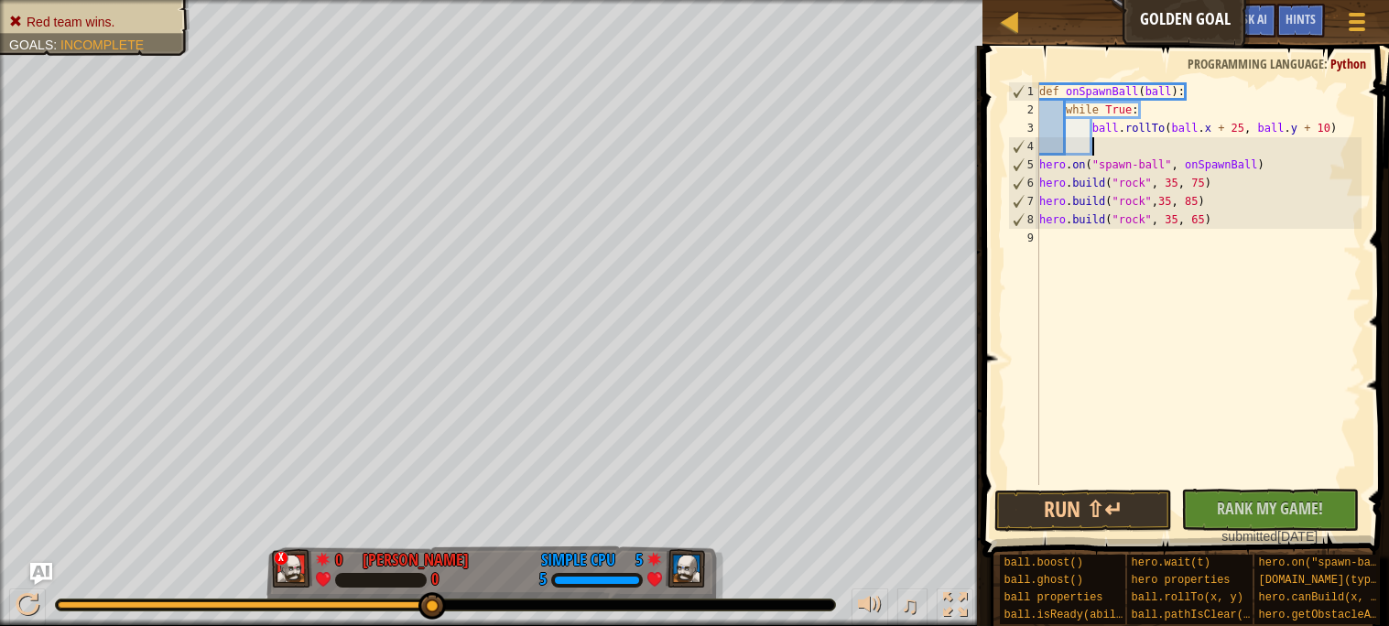
scroll to position [7, 4]
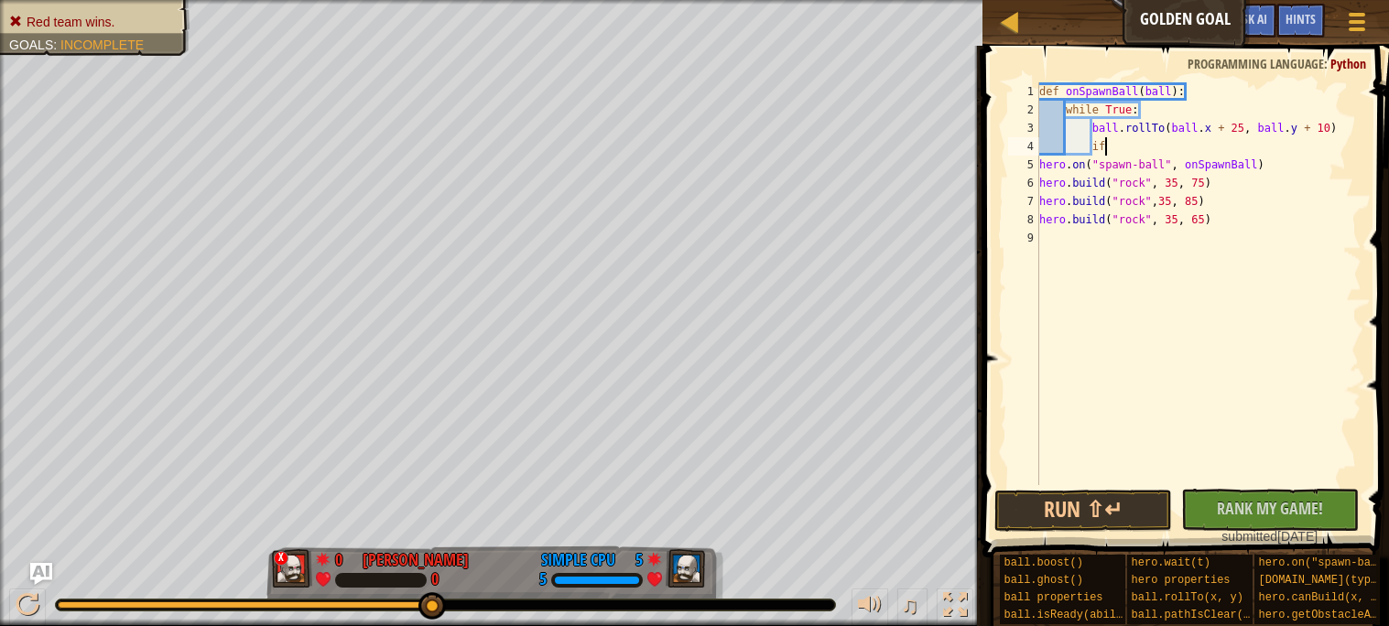
type textarea "i"
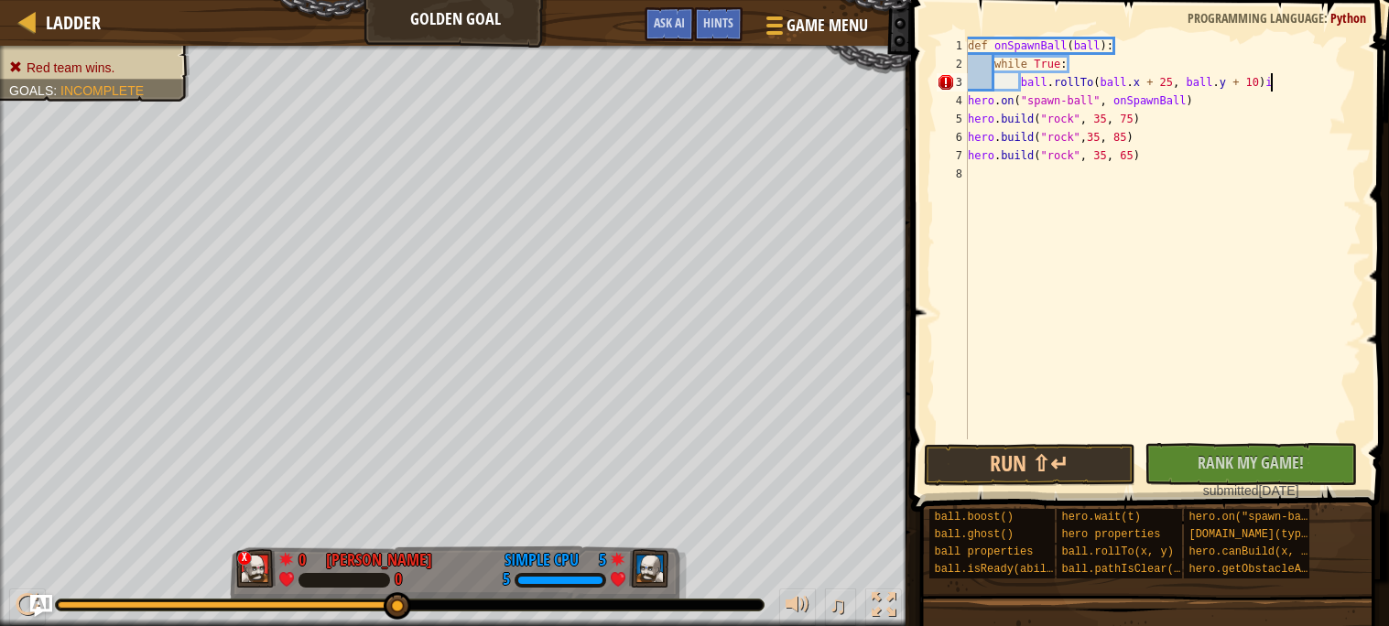
scroll to position [7, 23]
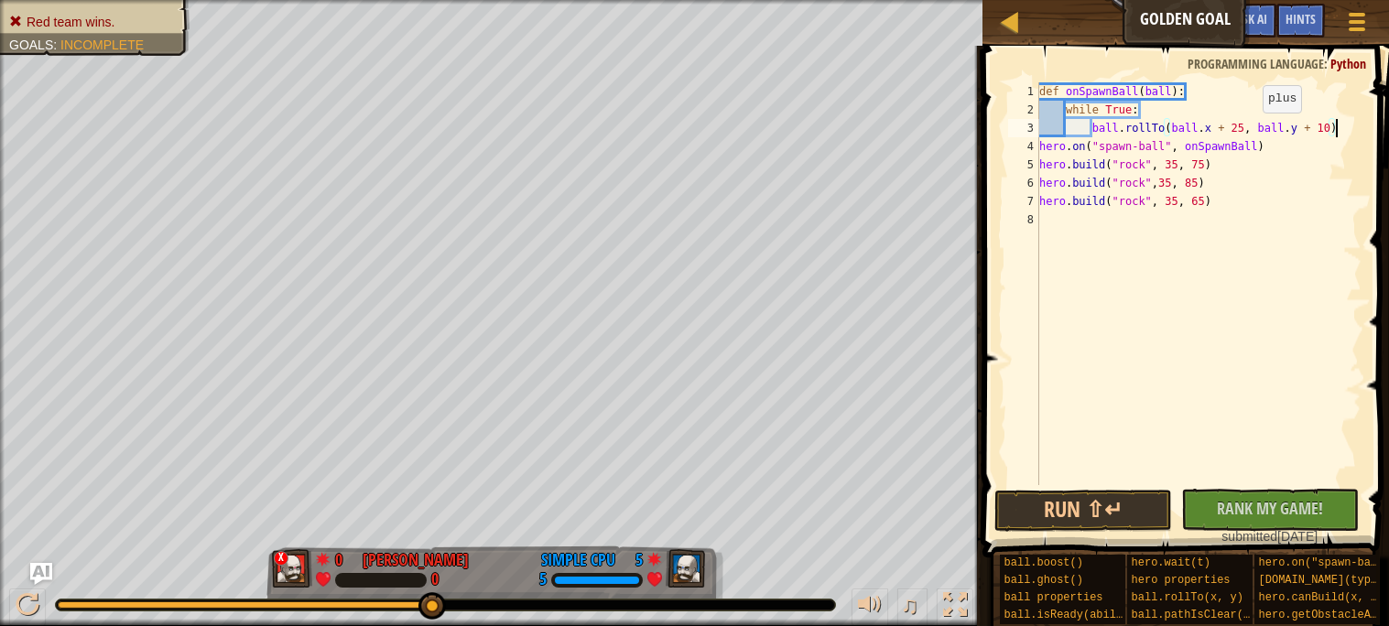
click at [1248, 131] on div "def onSpawnBall ( ball ) : while True : ball . rollTo ( ball . x + 25 , ball . …" at bounding box center [1199, 302] width 326 height 440
click at [1246, 125] on div "def onSpawnBall ( ball ) : while True : ball . rollTo ( ball . x + 25 , ball . …" at bounding box center [1199, 302] width 326 height 440
click at [1274, 147] on div "def onSpawnBall ( ball ) : while True : ball . rollTo ( ball . x + 10 , ball . …" at bounding box center [1199, 302] width 326 height 440
click at [1354, 131] on div "def onSpawnBall ( ball ) : while True : ball . rollTo ( ball . x + 10 , ball . …" at bounding box center [1199, 302] width 326 height 440
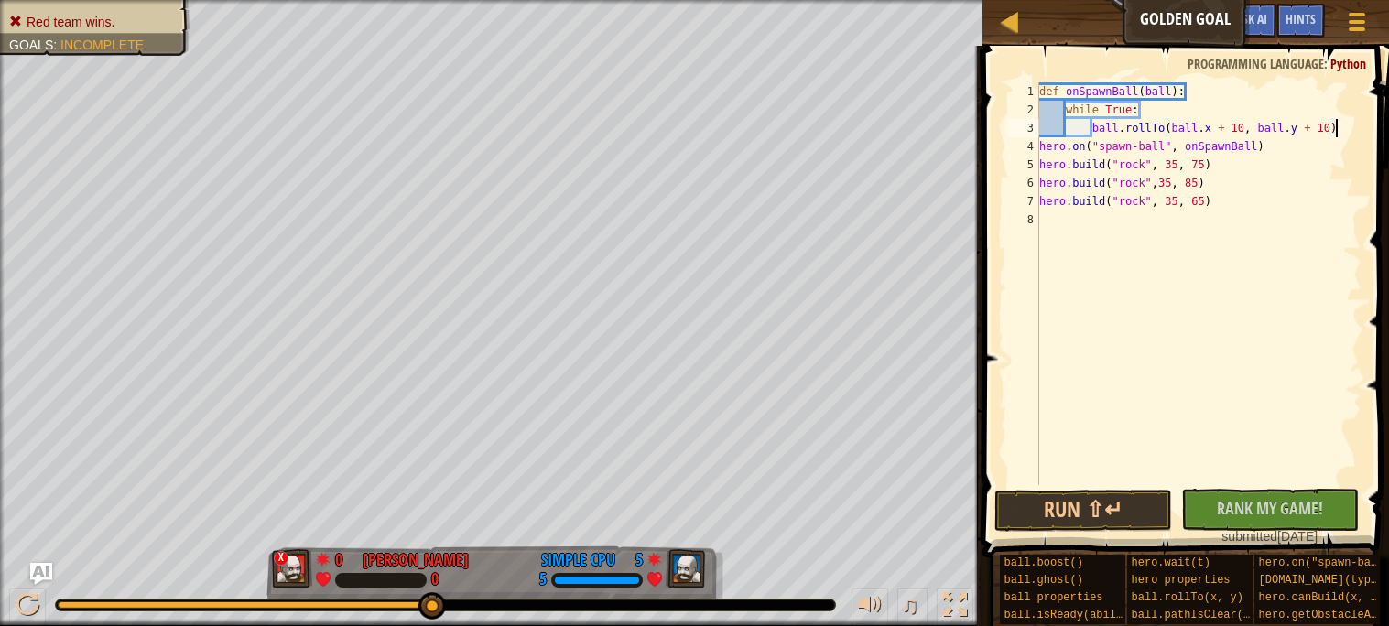
scroll to position [7, 23]
type textarea "ball.rollTo(ball.x + 10, ball.y + 10)"
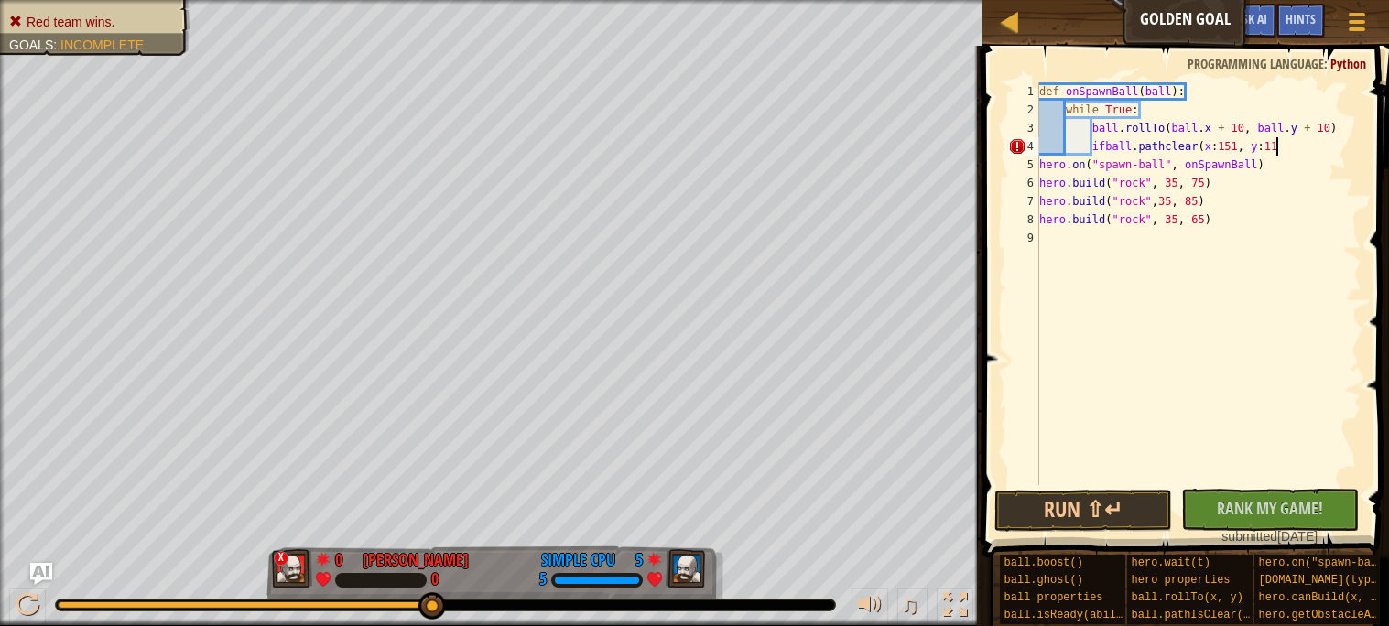
scroll to position [7, 19]
type textarea "ifball.pathclear(x:151, y:112)"
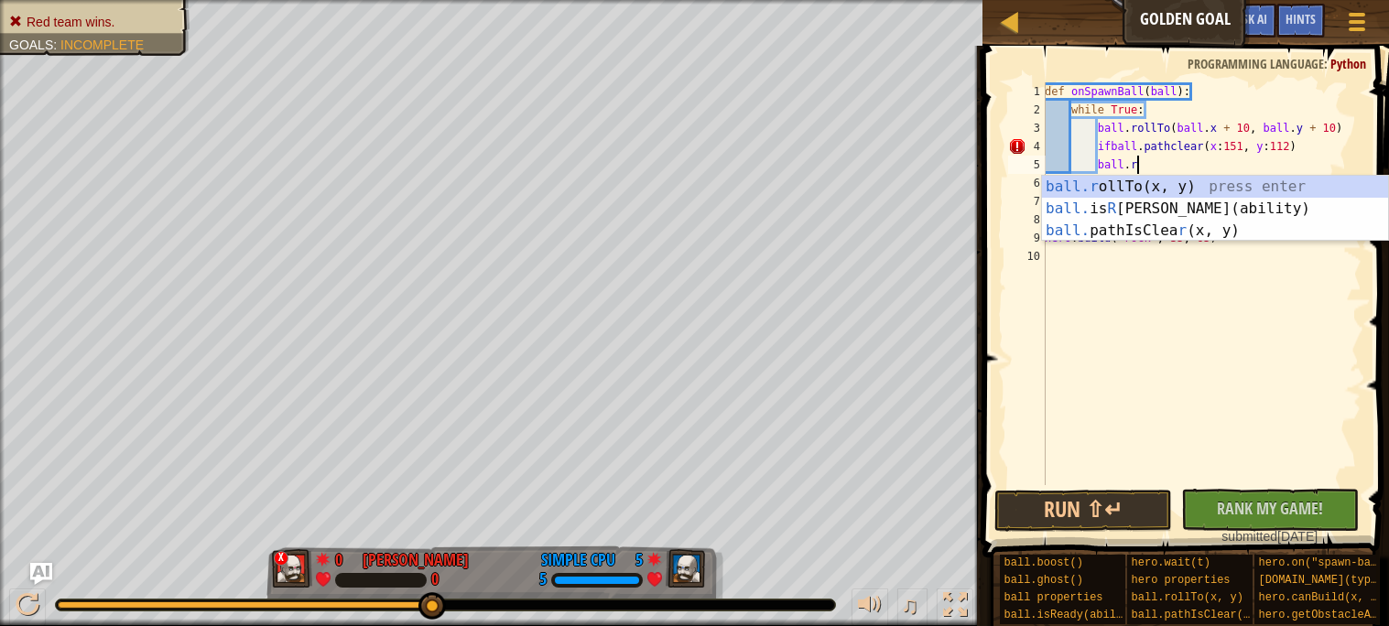
scroll to position [7, 6]
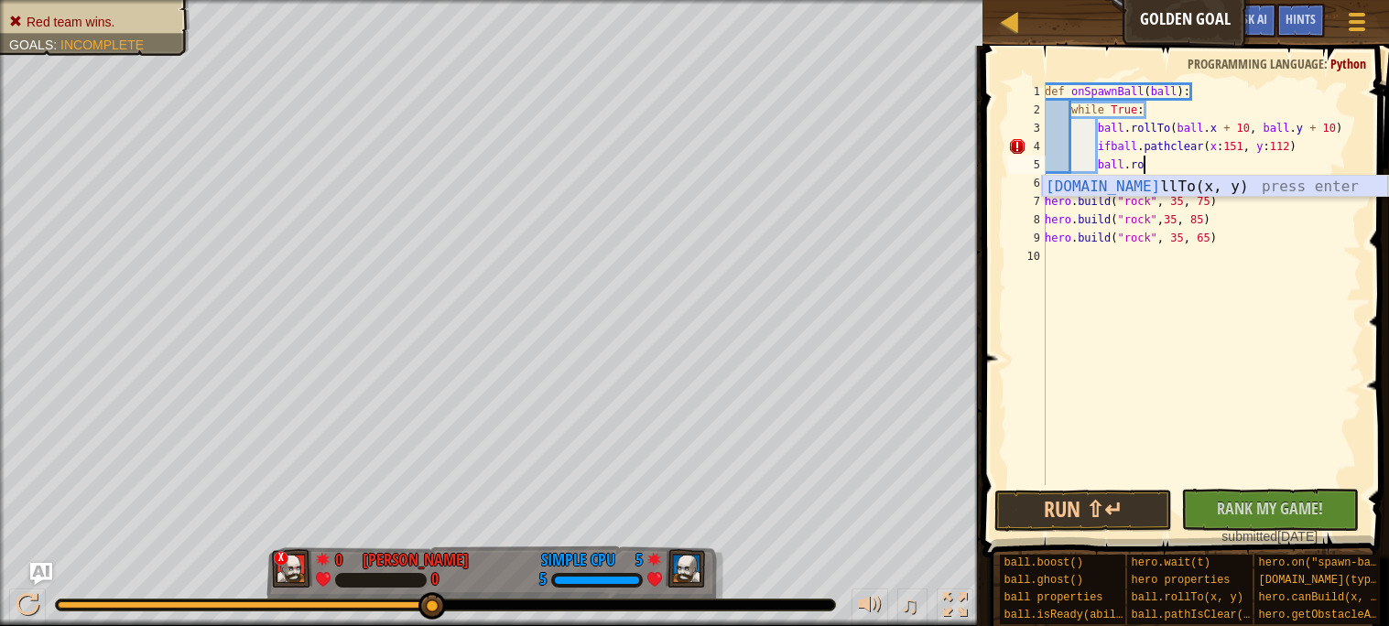
click at [1140, 183] on div "[DOMAIN_NAME] llTo(x, y) press enter" at bounding box center [1215, 209] width 346 height 66
click at [1257, 162] on div "def onSpawnBall ( ball ) : while True : ball . rollTo ( ball . x + 10 , ball . …" at bounding box center [1201, 302] width 321 height 440
click at [1148, 201] on div "def onSpawnBall ( ball ) : while True : ball . rollTo ( ball . x + 10 , ball . …" at bounding box center [1201, 302] width 321 height 440
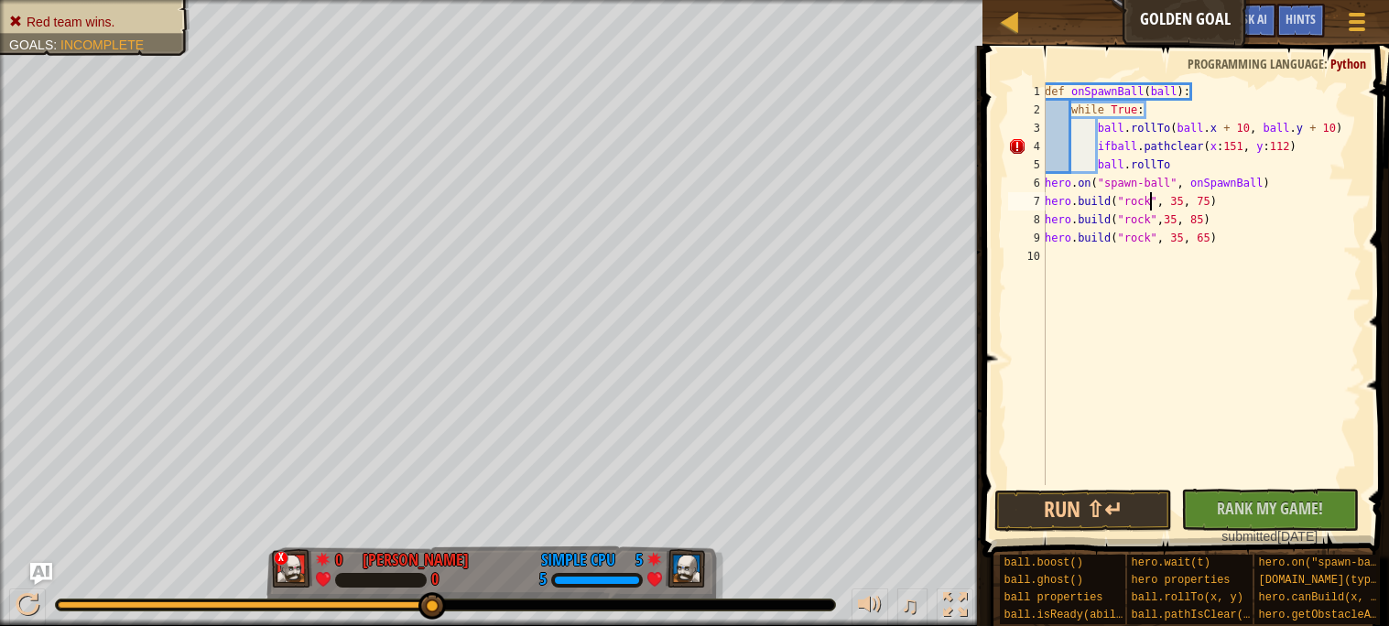
click at [1220, 151] on div "def onSpawnBall ( ball ) : while True : ball . rollTo ( ball . x + 10 , ball . …" at bounding box center [1201, 302] width 321 height 440
click at [1224, 148] on div "def onSpawnBall ( ball ) : while True : ball . rollTo ( ball . x + 10 , ball . …" at bounding box center [1201, 302] width 321 height 440
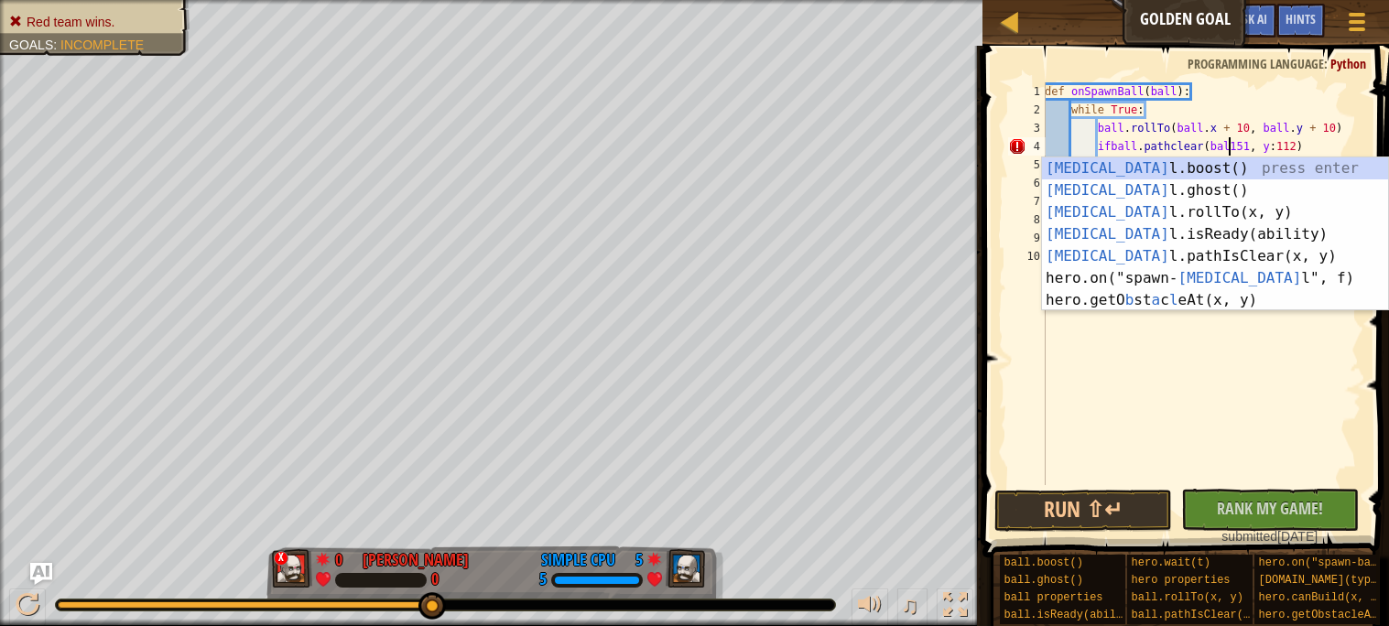
scroll to position [7, 16]
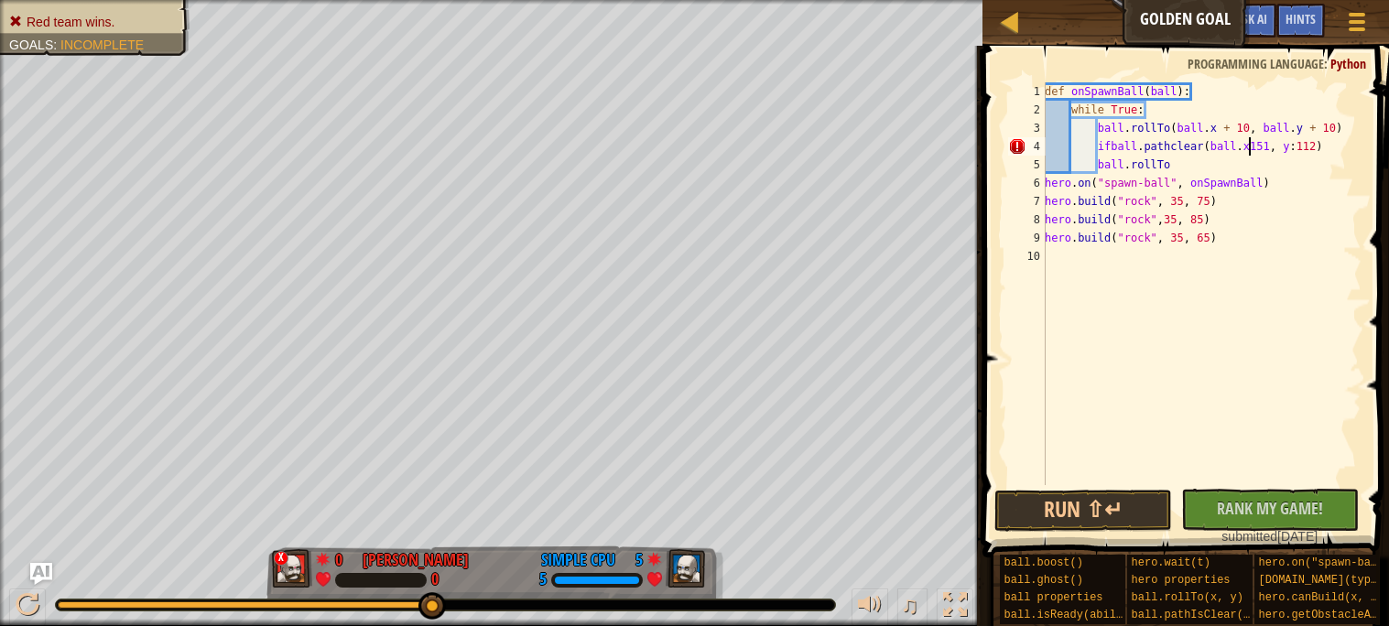
click at [1291, 144] on div "def onSpawnBall ( ball ) : while True : ball . rollTo ( ball . x + 10 , ball . …" at bounding box center [1201, 302] width 321 height 440
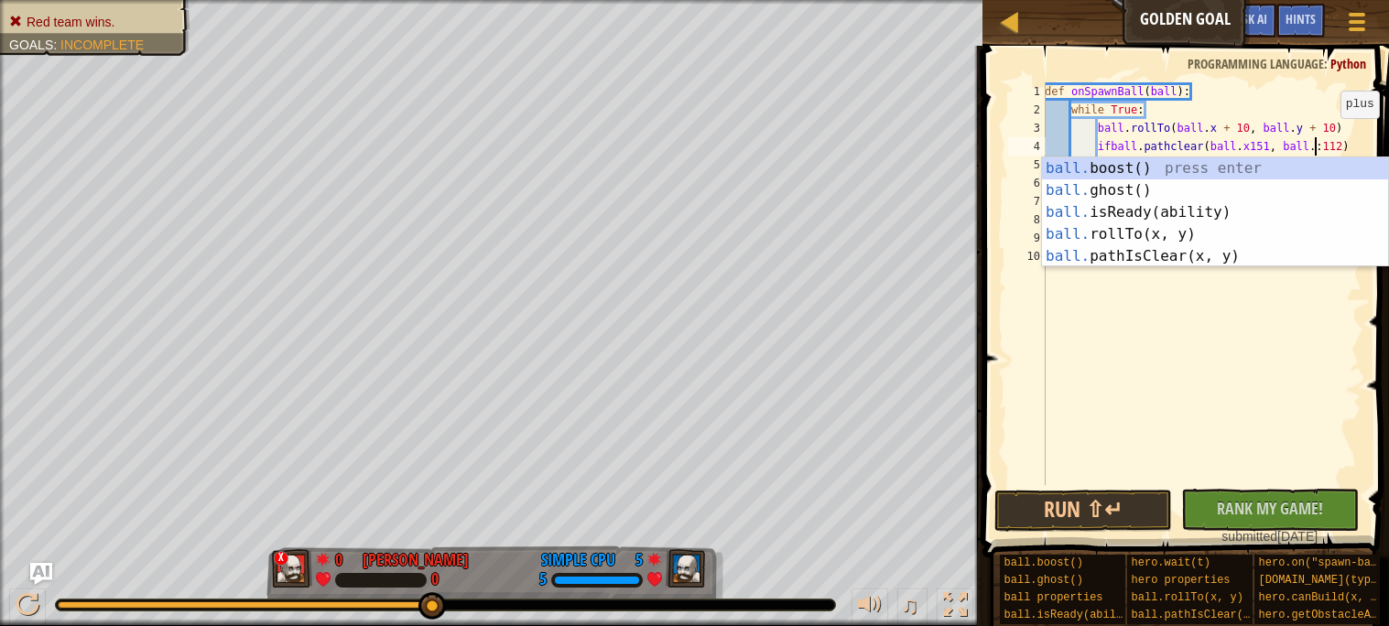
scroll to position [7, 23]
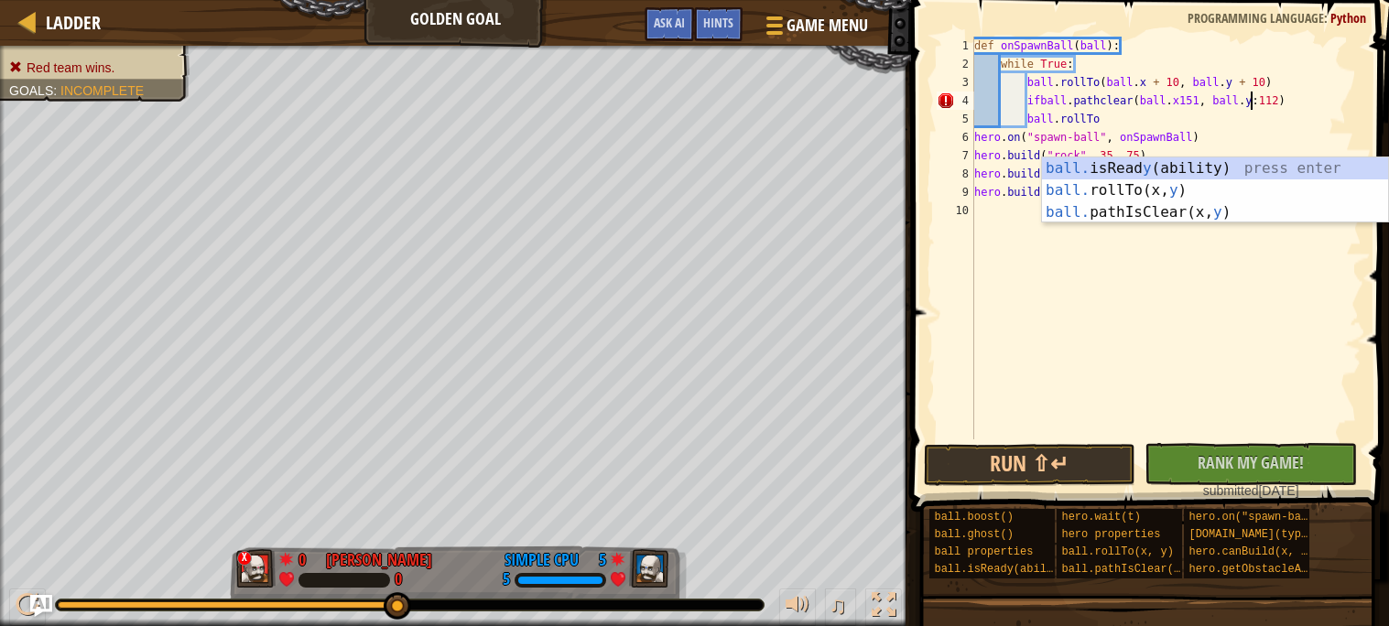
click at [1228, 122] on div "def onSpawnBall ( ball ) : while True : ball . rollTo ( ball . x + 10 , ball . …" at bounding box center [1166, 257] width 391 height 440
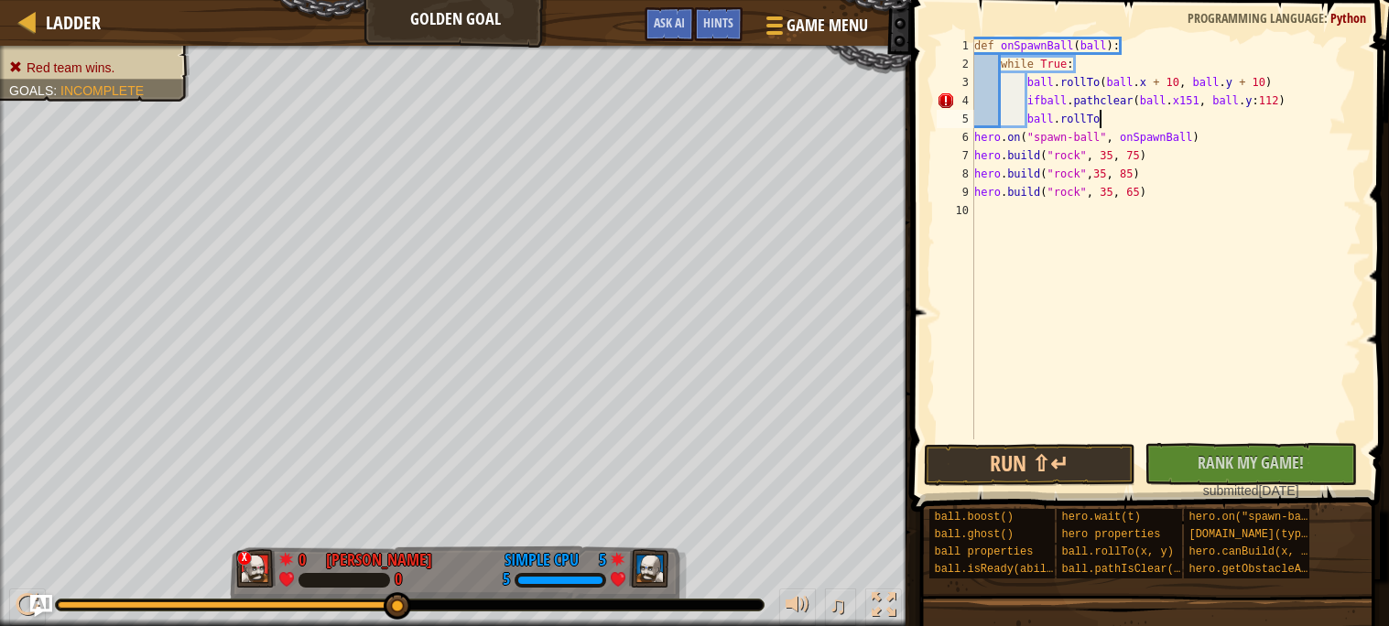
scroll to position [7, 8]
click at [1261, 104] on div "def onSpawnBall ( ball ) : while True : ball . rollTo ( ball . x + 10 , ball . …" at bounding box center [1166, 257] width 391 height 440
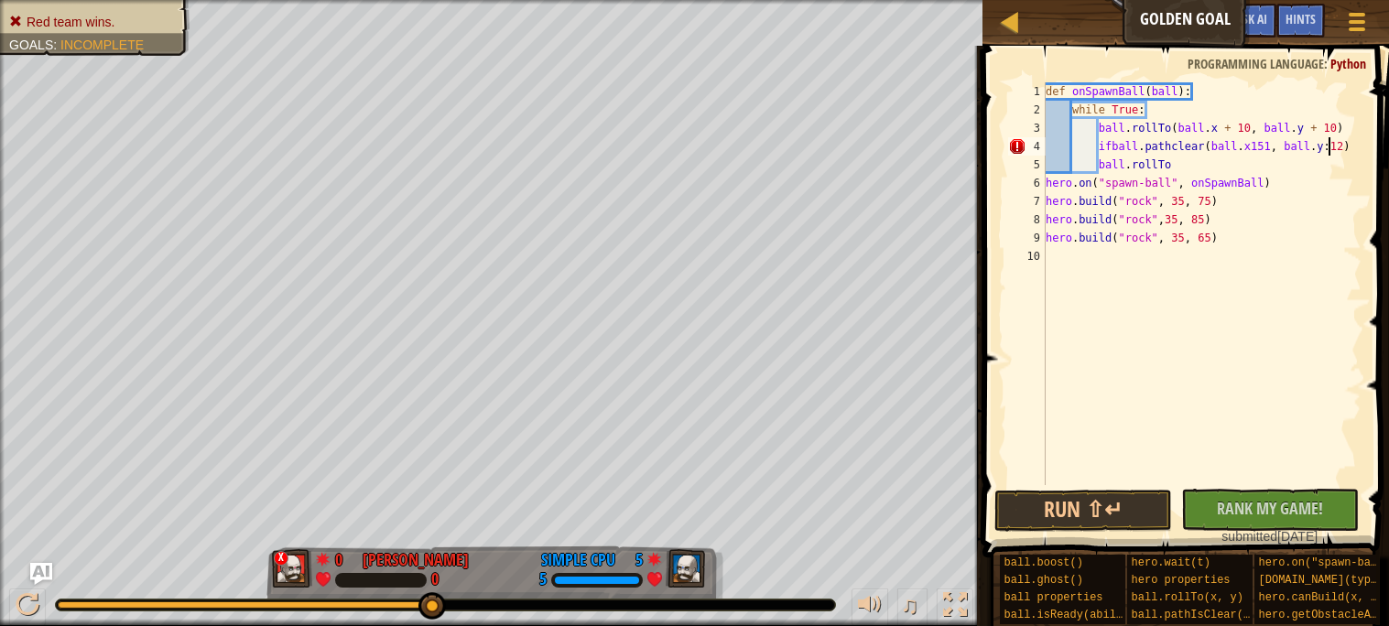
scroll to position [7, 24]
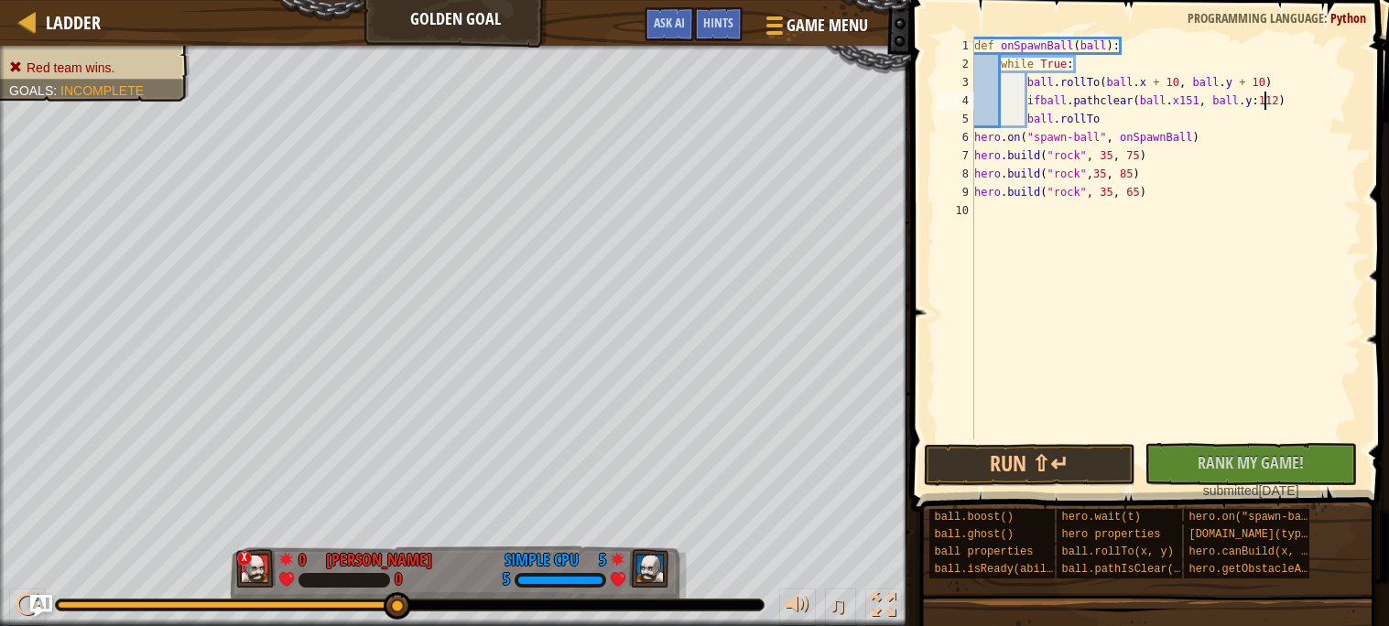
click at [1329, 155] on div "def onSpawnBall ( ball ) : while True : ball . rollTo ( ball . x + 10 , ball . …" at bounding box center [1166, 257] width 391 height 440
click at [1256, 103] on div "def onSpawnBall ( ball ) : while True : ball . rollTo ( ball . x + 10 , ball . …" at bounding box center [1166, 257] width 391 height 440
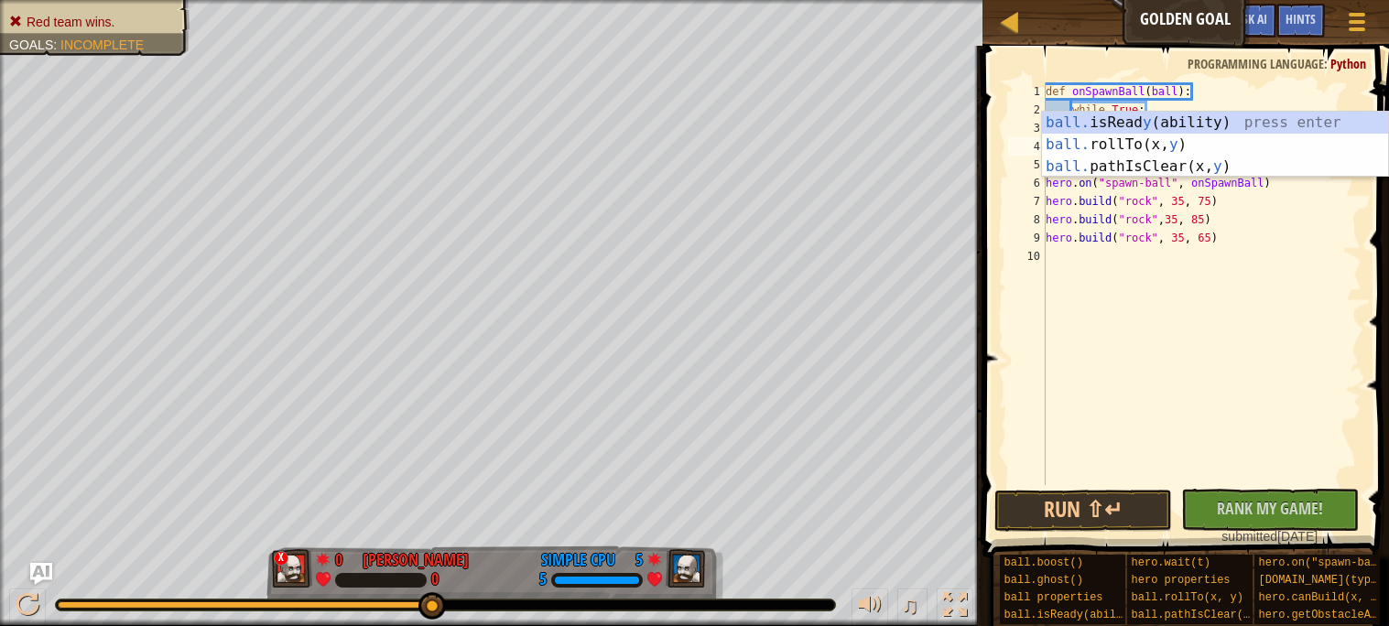
click at [1242, 208] on div "def onSpawnBall ( ball ) : while True : ball . rollTo ( ball . x + 10 , ball . …" at bounding box center [1202, 302] width 320 height 440
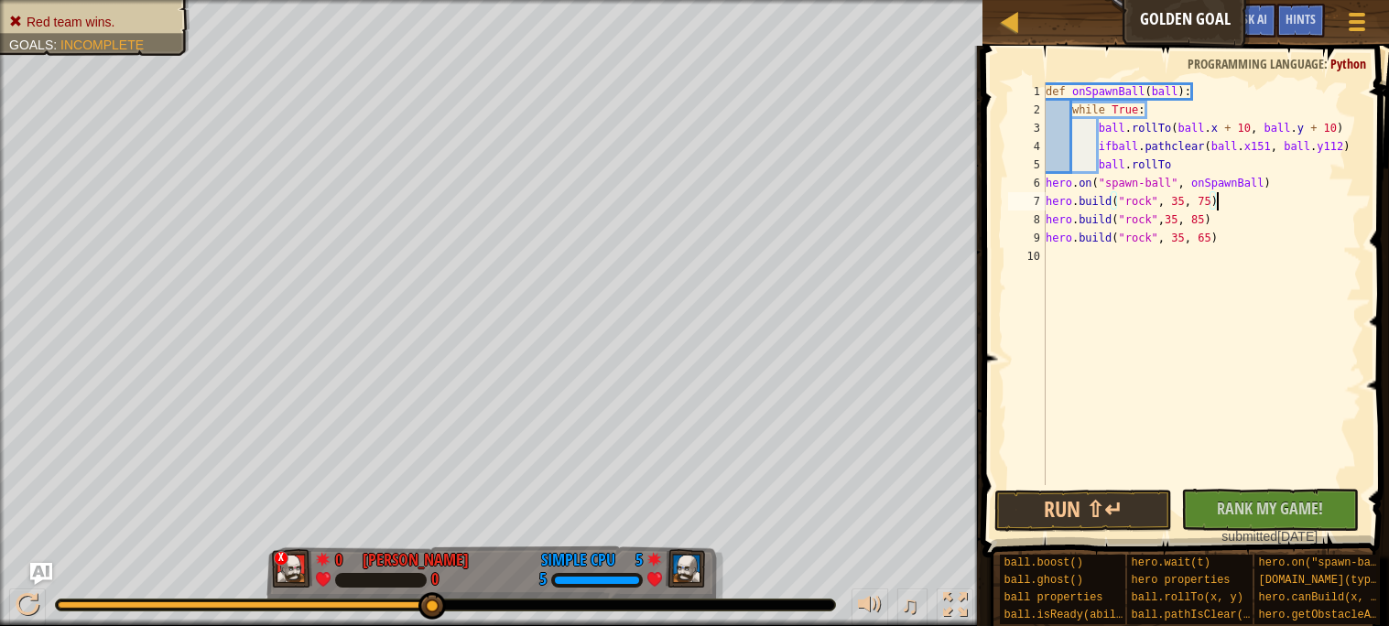
click at [1223, 159] on div "def onSpawnBall ( ball ) : while True : ball . rollTo ( ball . x + 10 , ball . …" at bounding box center [1202, 302] width 320 height 440
click at [1121, 506] on button "Run ⇧↵" at bounding box center [1084, 511] width 178 height 42
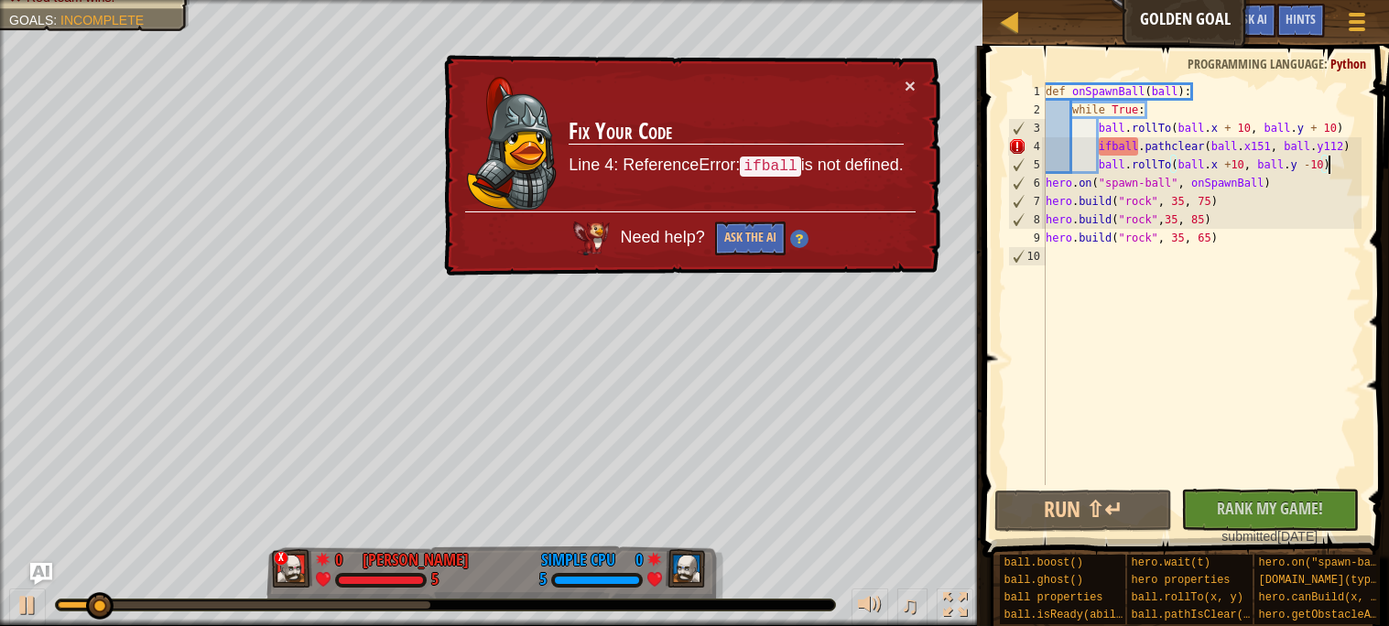
click at [1109, 152] on div "def onSpawnBall ( ball ) : while True : ball . rollTo ( ball . x + 10 , ball . …" at bounding box center [1202, 302] width 320 height 440
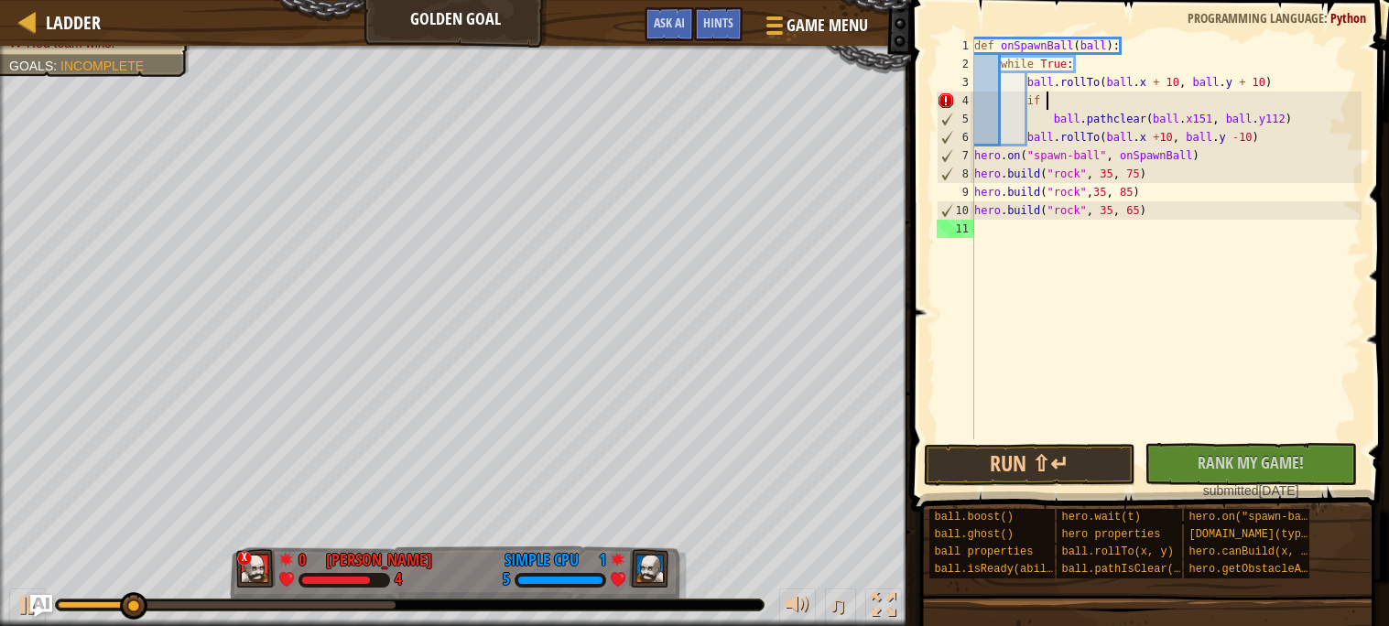
click at [1083, 100] on div "def onSpawnBall ( ball ) : while True : ball . rollTo ( ball . x + 10 , ball . …" at bounding box center [1166, 257] width 391 height 440
click at [1059, 115] on div "def onSpawnBall ( ball ) : while True : ball . rollTo ( ball . x + 10 , ball . …" at bounding box center [1166, 257] width 391 height 440
click at [1050, 114] on div "def onSpawnBall ( ball ) : while True : ball . rollTo ( ball . x + 10 , ball . …" at bounding box center [1166, 257] width 391 height 440
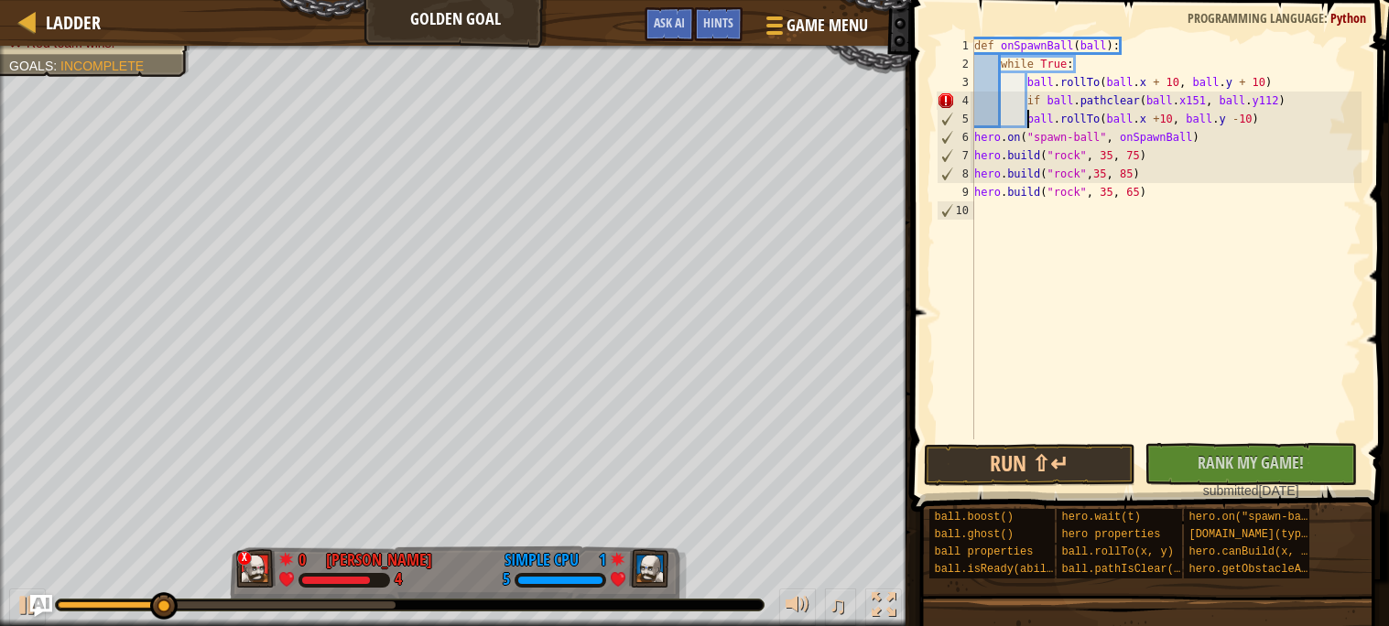
click at [1029, 114] on div "def onSpawnBall ( ball ) : while True : ball . rollTo ( ball . x + 10 , ball . …" at bounding box center [1166, 257] width 391 height 440
click at [1027, 103] on div "def onSpawnBall ( ball ) : while True : ball . rollTo ( ball . x + 10 , ball . …" at bounding box center [1166, 257] width 391 height 440
click at [1051, 120] on div "def onSpawnBall ( ball ) : while True : ball . rollTo ( ball . x + 10 , ball . …" at bounding box center [1166, 257] width 391 height 440
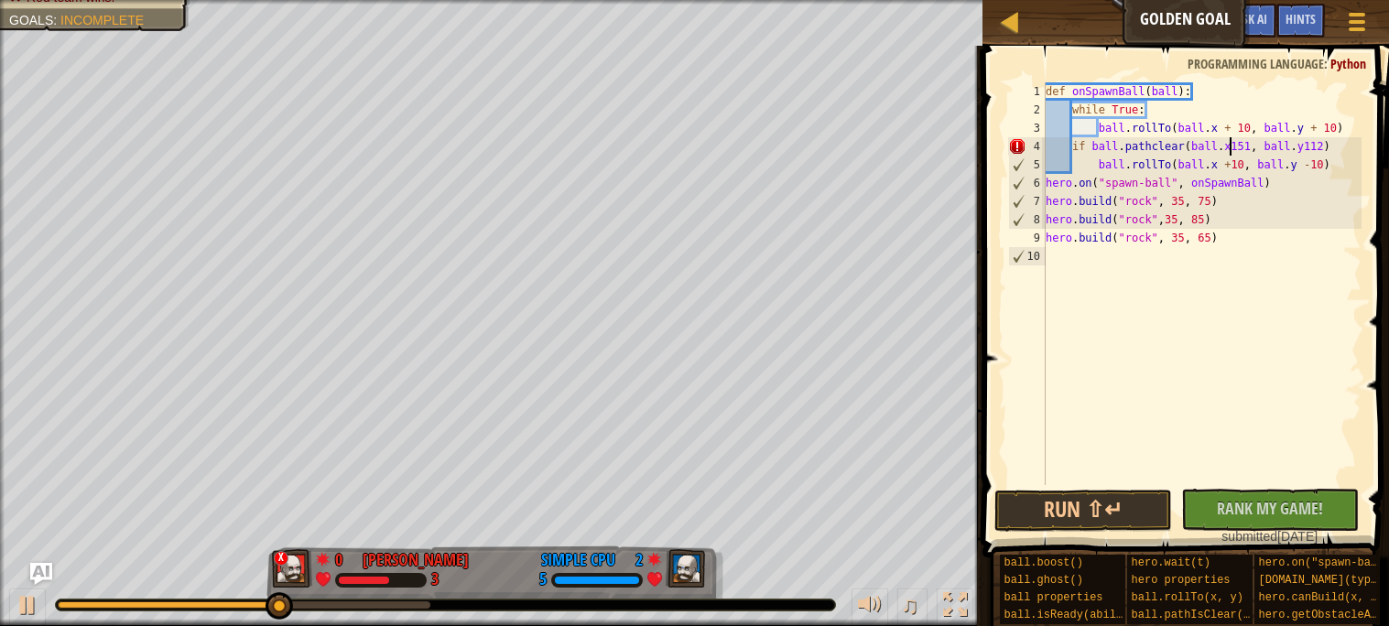
click at [1230, 152] on div "def onSpawnBall ( ball ) : while True : ball . rollTo ( ball . x + 10 , ball . …" at bounding box center [1202, 302] width 320 height 440
click at [1326, 147] on div "def onSpawnBall ( ball ) : while True : ball . rollTo ( ball . x + 10 , ball . …" at bounding box center [1202, 302] width 320 height 440
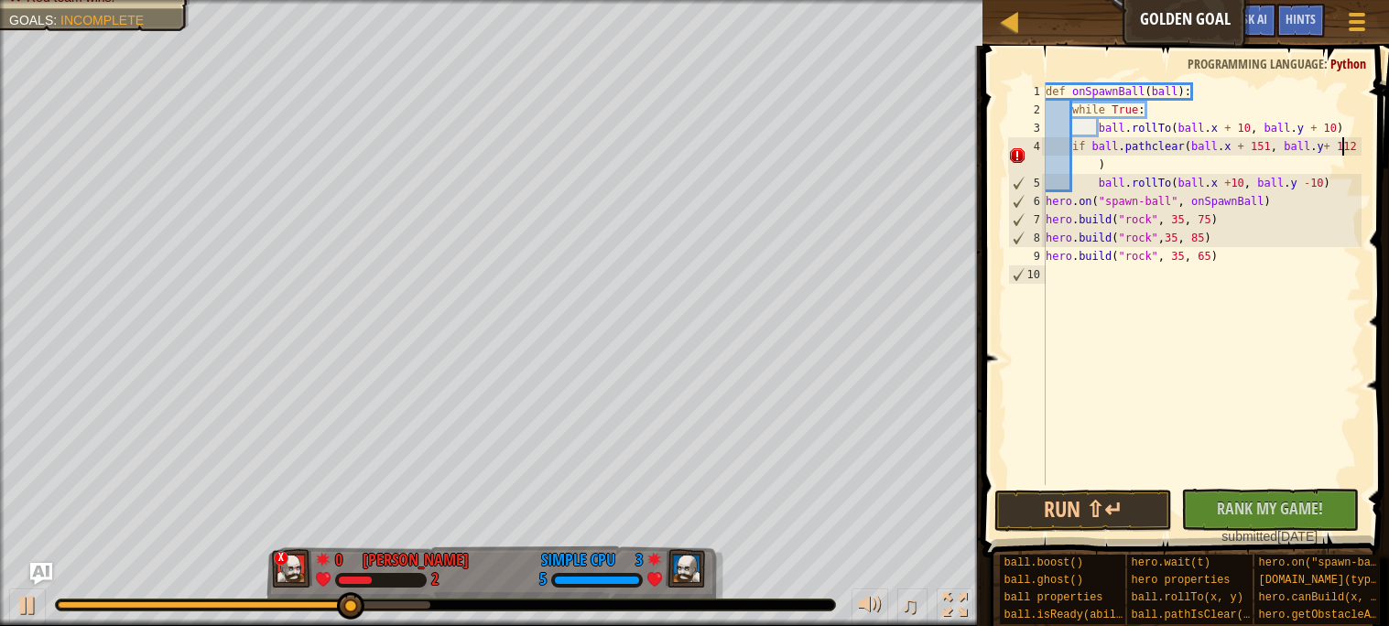
scroll to position [7, 25]
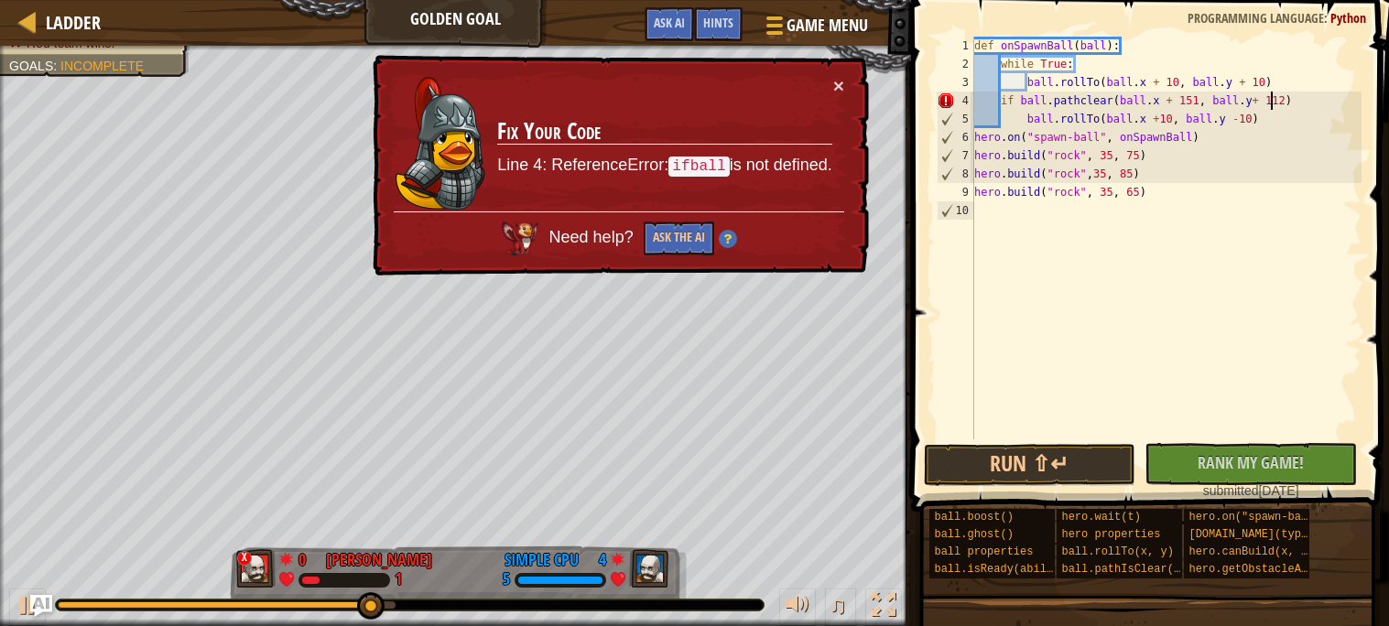
click at [1014, 102] on div "def onSpawnBall ( ball ) : while True : ball . rollTo ( ball . x + 10 , ball . …" at bounding box center [1166, 257] width 391 height 440
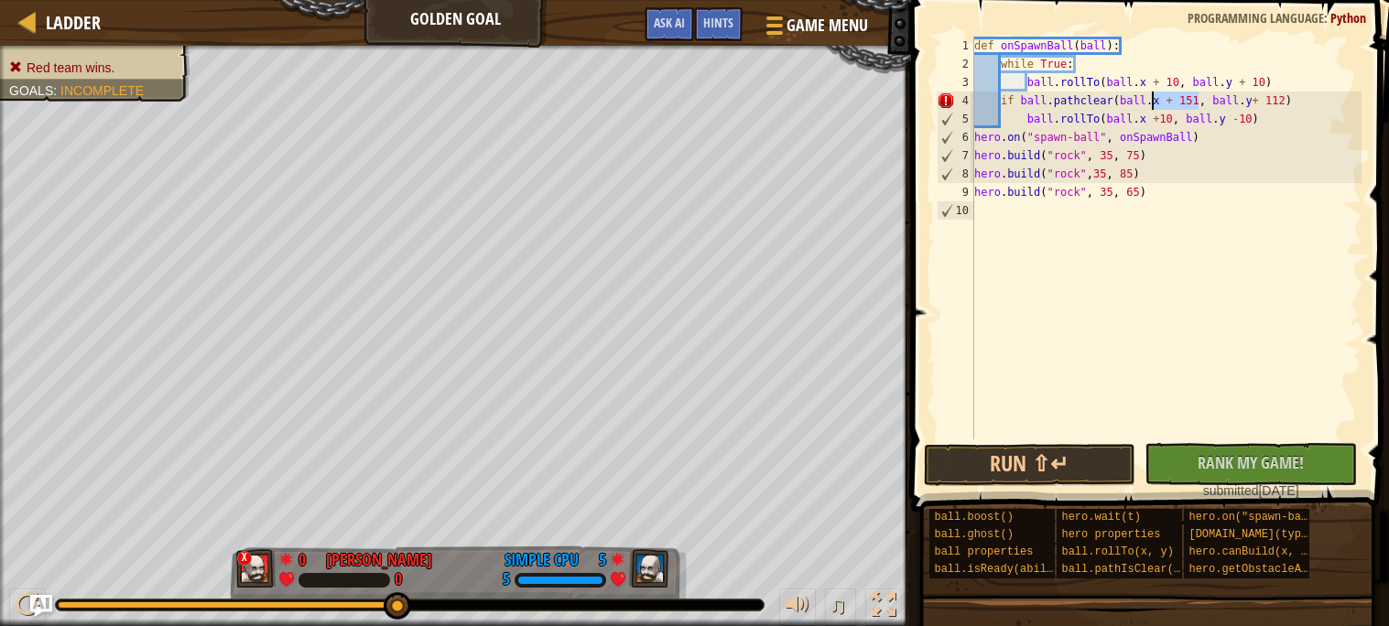
drag, startPoint x: 1198, startPoint y: 103, endPoint x: 1151, endPoint y: 103, distance: 46.7
click at [1151, 103] on div "def onSpawnBall ( ball ) : while True : ball . rollTo ( ball . x + 10 , ball . …" at bounding box center [1166, 257] width 391 height 440
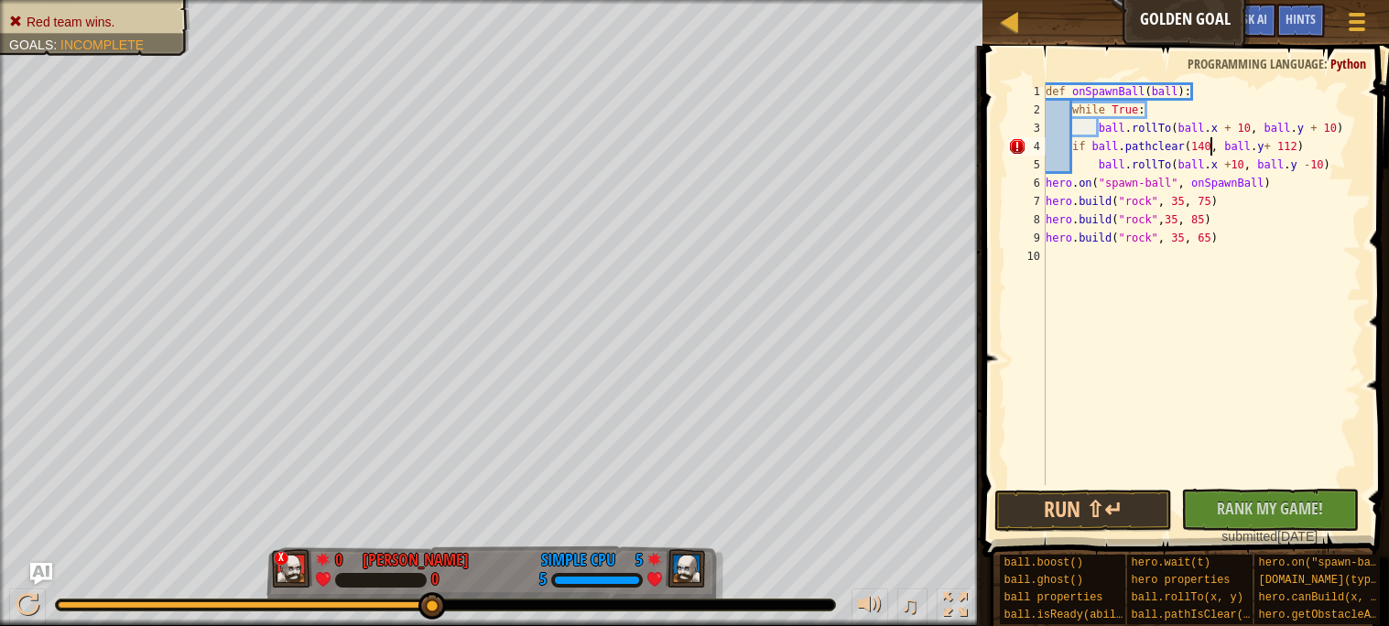
scroll to position [7, 14]
click at [1294, 145] on div "def onSpawnBall ( ball ) : while True : ball . rollTo ( ball . x + 10 , ball . …" at bounding box center [1202, 302] width 320 height 440
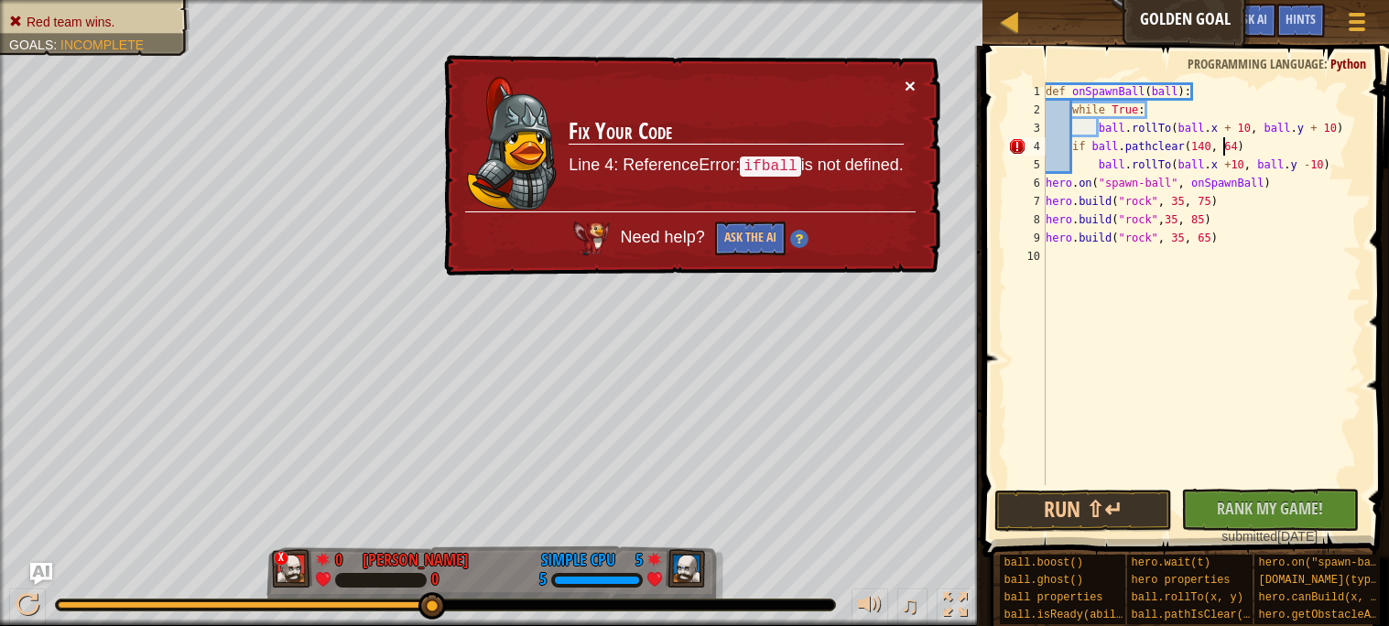
click at [910, 92] on button "×" at bounding box center [910, 85] width 11 height 19
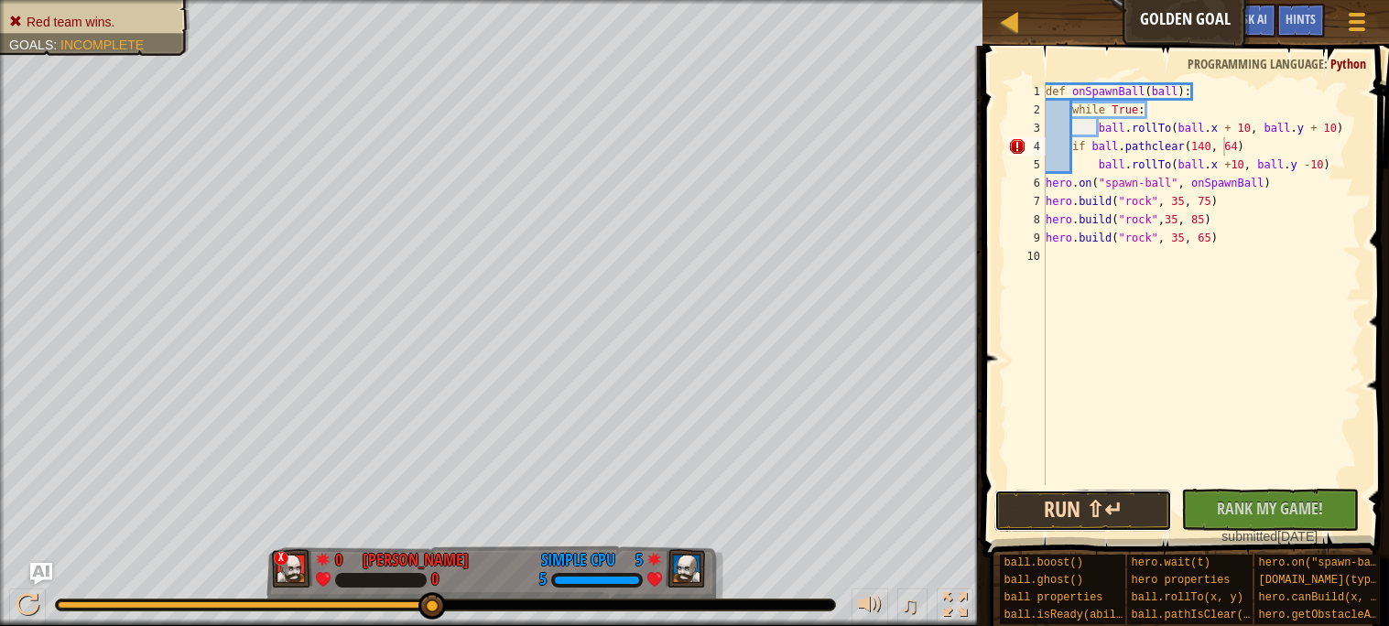
click at [1047, 498] on button "Run ⇧↵" at bounding box center [1084, 511] width 178 height 42
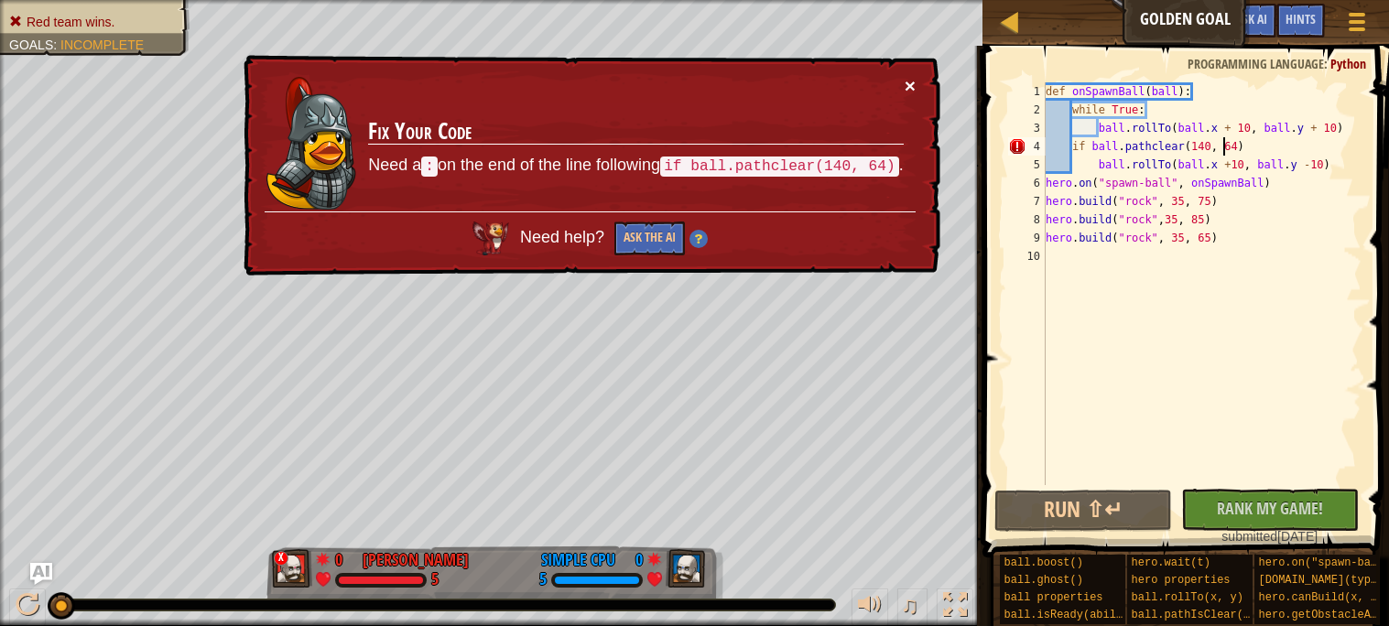
click at [913, 84] on button "×" at bounding box center [910, 85] width 11 height 19
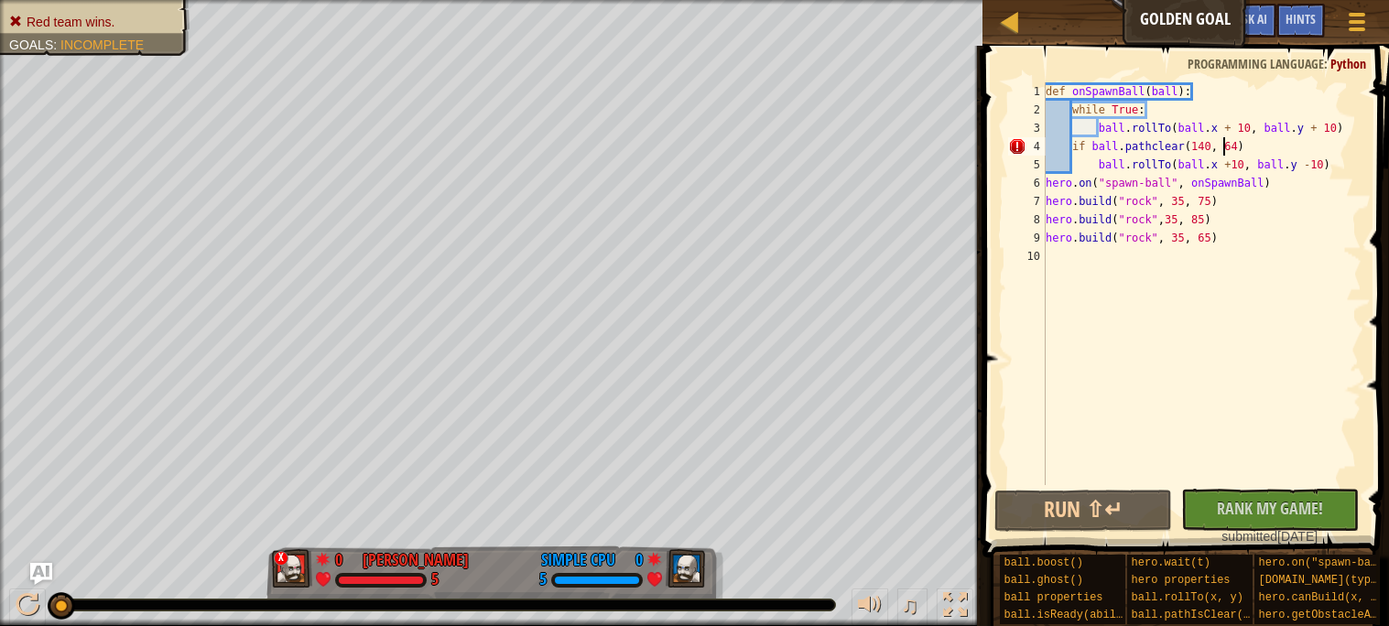
click at [1250, 152] on div "def onSpawnBall ( ball ) : while True : ball . rollTo ( ball . x + 10 , ball . …" at bounding box center [1202, 302] width 320 height 440
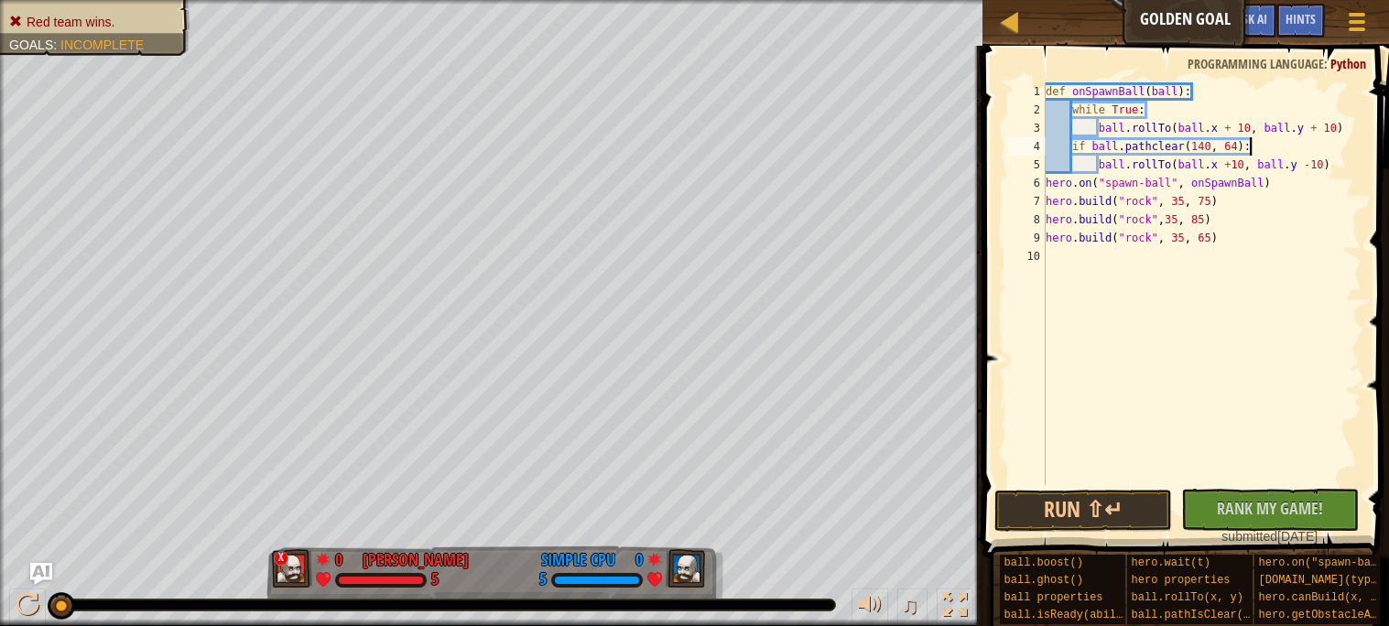
click at [1212, 147] on div "def onSpawnBall ( ball ) : while True : ball . rollTo ( ball . x + 10 , ball . …" at bounding box center [1202, 302] width 320 height 440
click at [1234, 148] on div "def onSpawnBall ( ball ) : while True : ball . rollTo ( ball . x + 10 , ball . …" at bounding box center [1202, 302] width 320 height 440
click at [1059, 517] on button "Run ⇧↵" at bounding box center [1084, 511] width 178 height 42
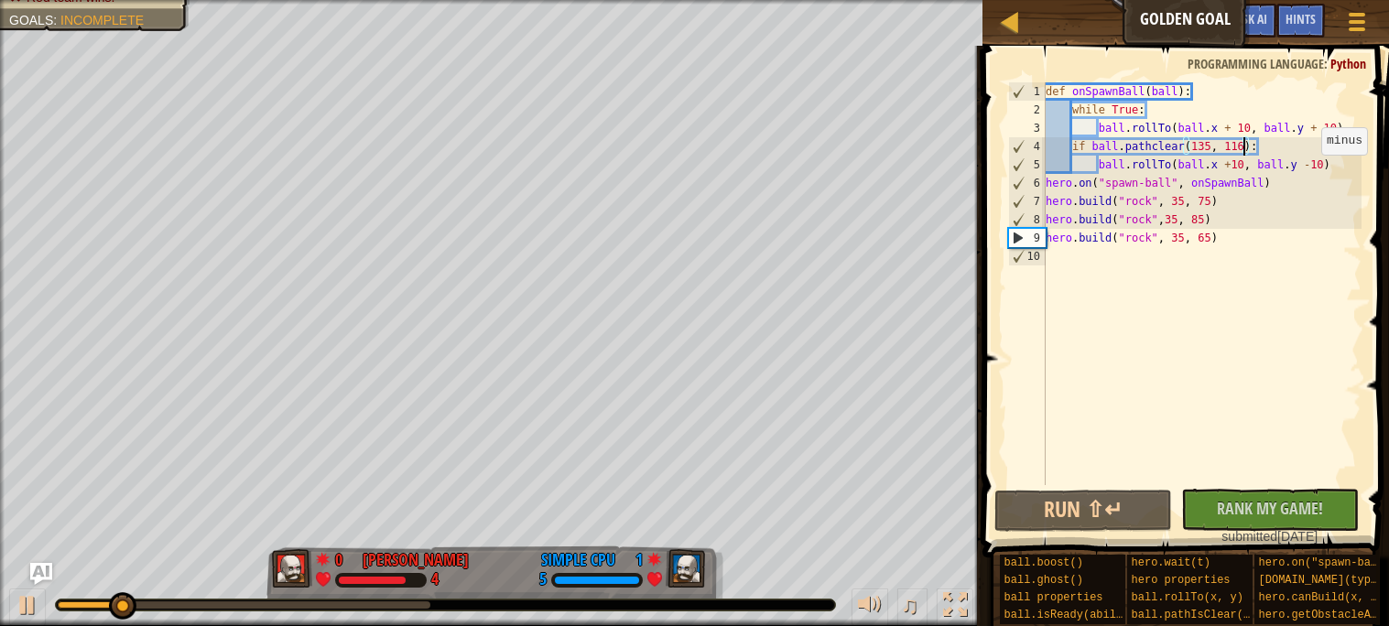
click at [1313, 172] on div "def onSpawnBall ( ball ) : while True : ball . rollTo ( ball . x + 10 , ball . …" at bounding box center [1202, 302] width 320 height 440
click at [1311, 166] on div "def onSpawnBall ( ball ) : while True : ball . rollTo ( ball . x + 10 , ball . …" at bounding box center [1202, 302] width 320 height 440
click at [1089, 506] on button "Run ⇧↵" at bounding box center [1084, 511] width 178 height 42
click at [1332, 163] on div "def onSpawnBall ( ball ) : while True : ball . rollTo ( ball . x + 10 , ball . …" at bounding box center [1202, 302] width 320 height 440
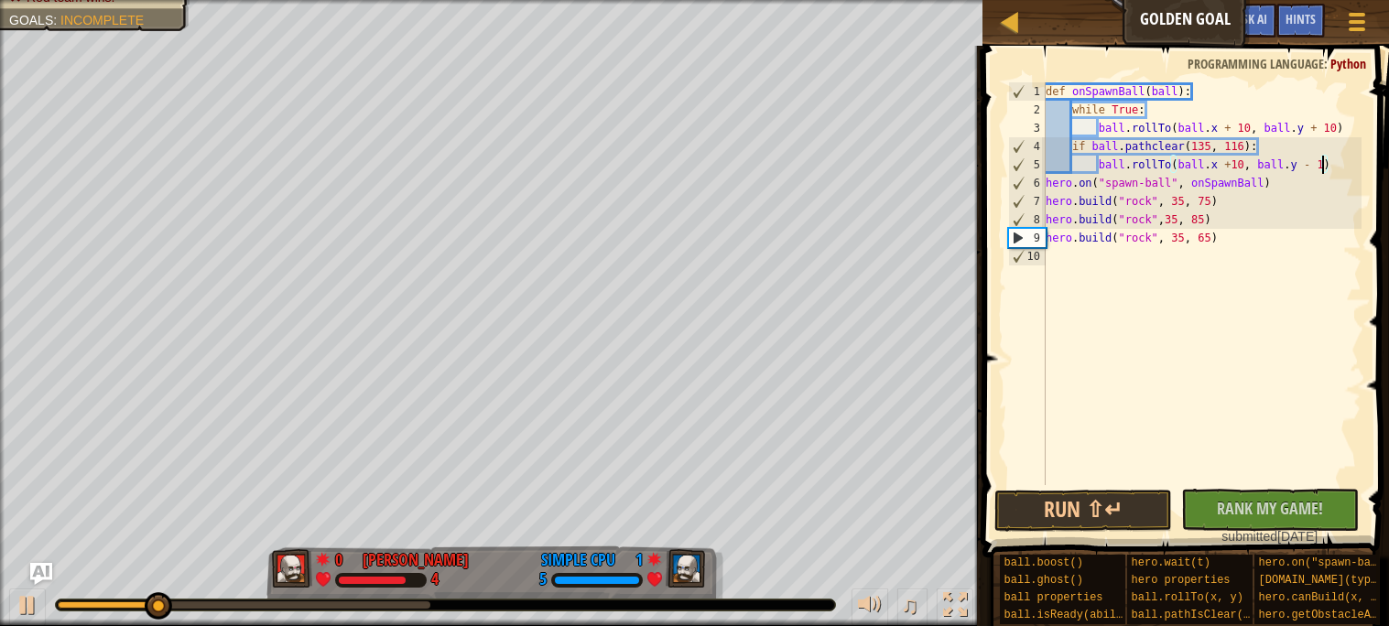
scroll to position [7, 23]
type textarea "ball.rollTo(ball.x +10, ball.y - 100)"
click at [1057, 496] on button "Run ⇧↵" at bounding box center [1084, 511] width 178 height 42
